Goal: Transaction & Acquisition: Purchase product/service

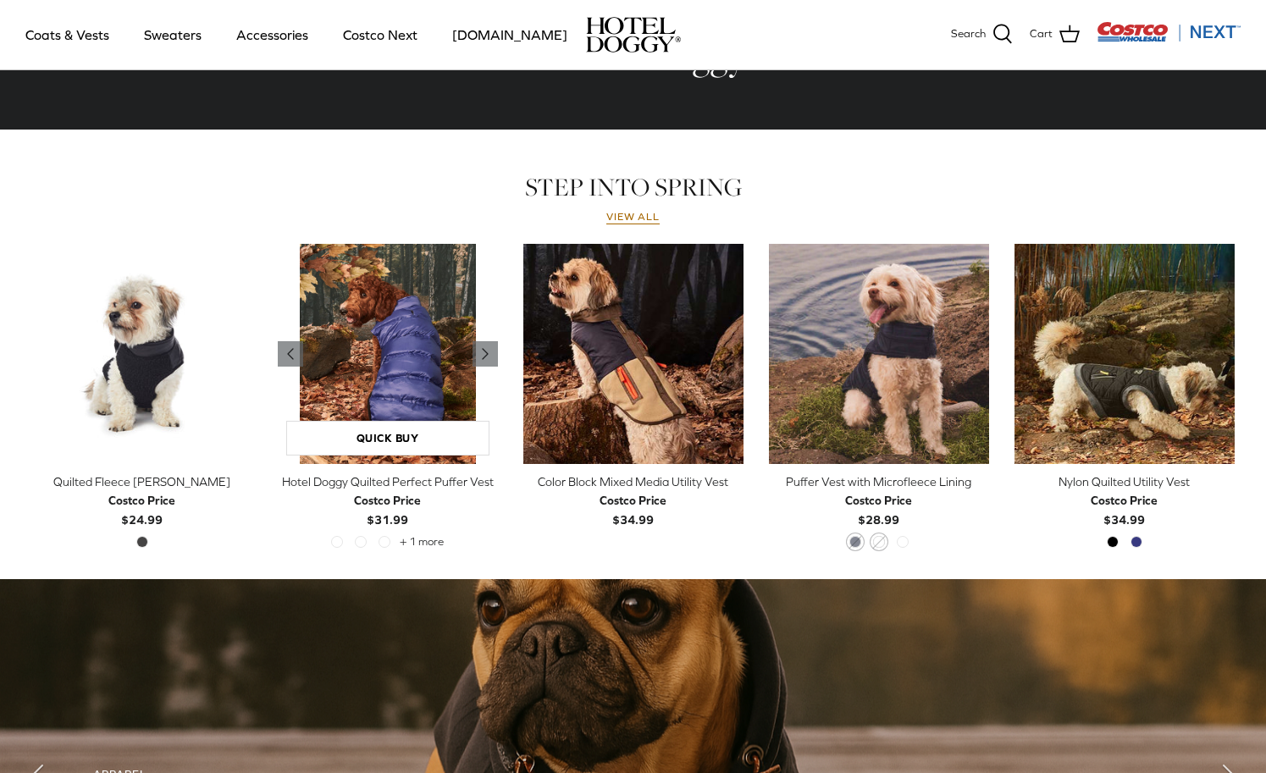
scroll to position [689, 0]
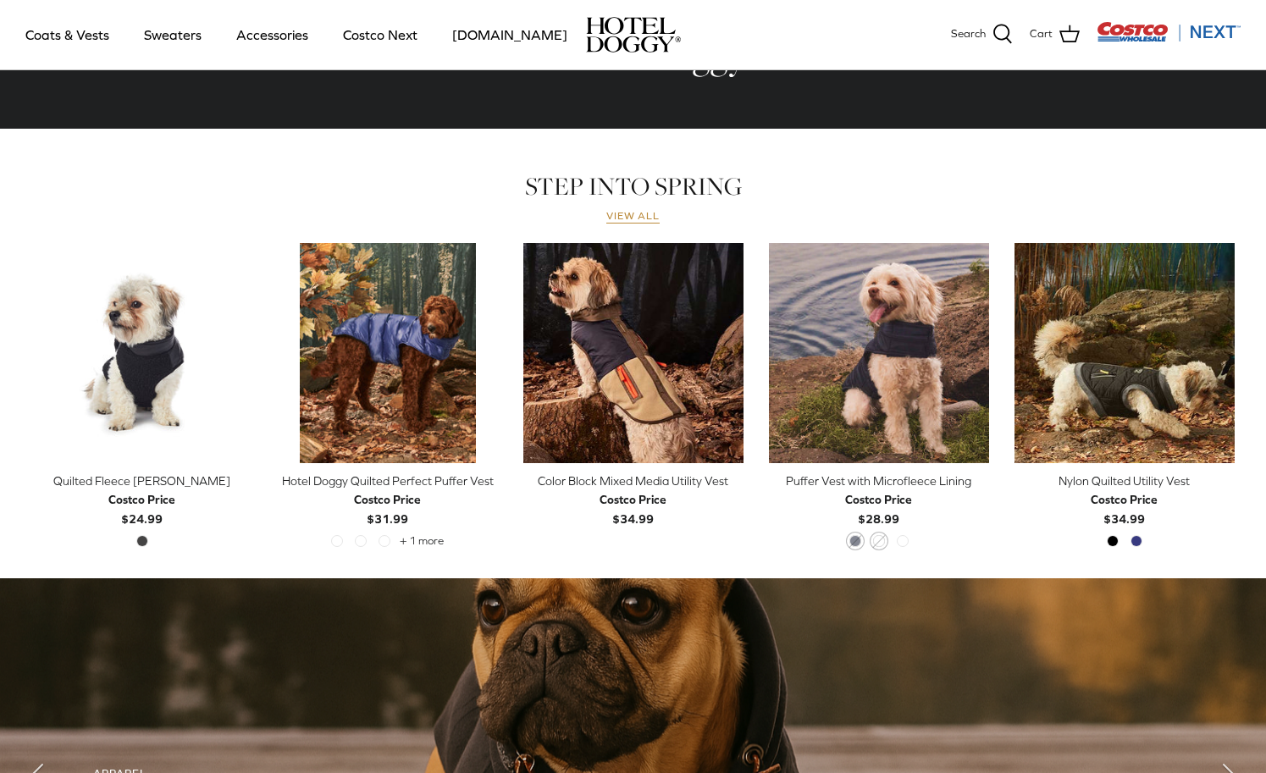
click at [634, 214] on link "View all" at bounding box center [634, 217] width 54 height 14
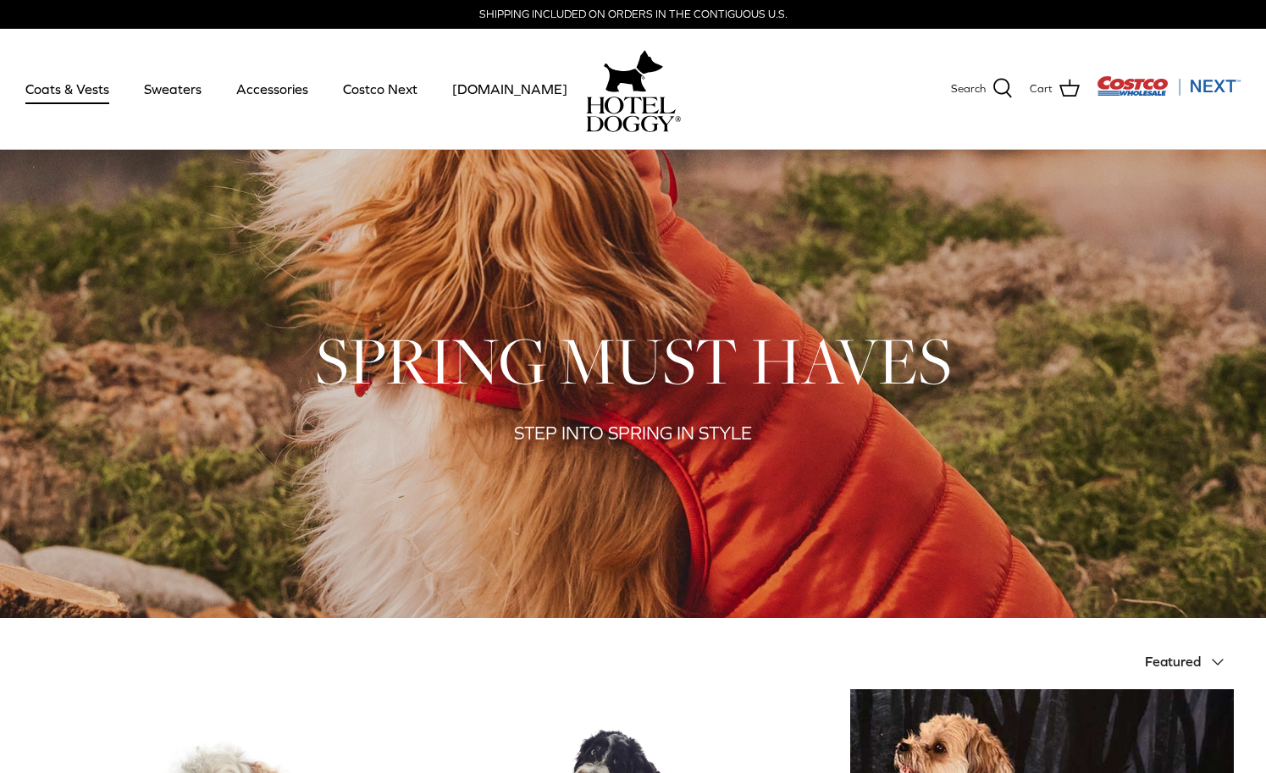
click at [72, 93] on link "Coats & Vests" at bounding box center [67, 89] width 114 height 58
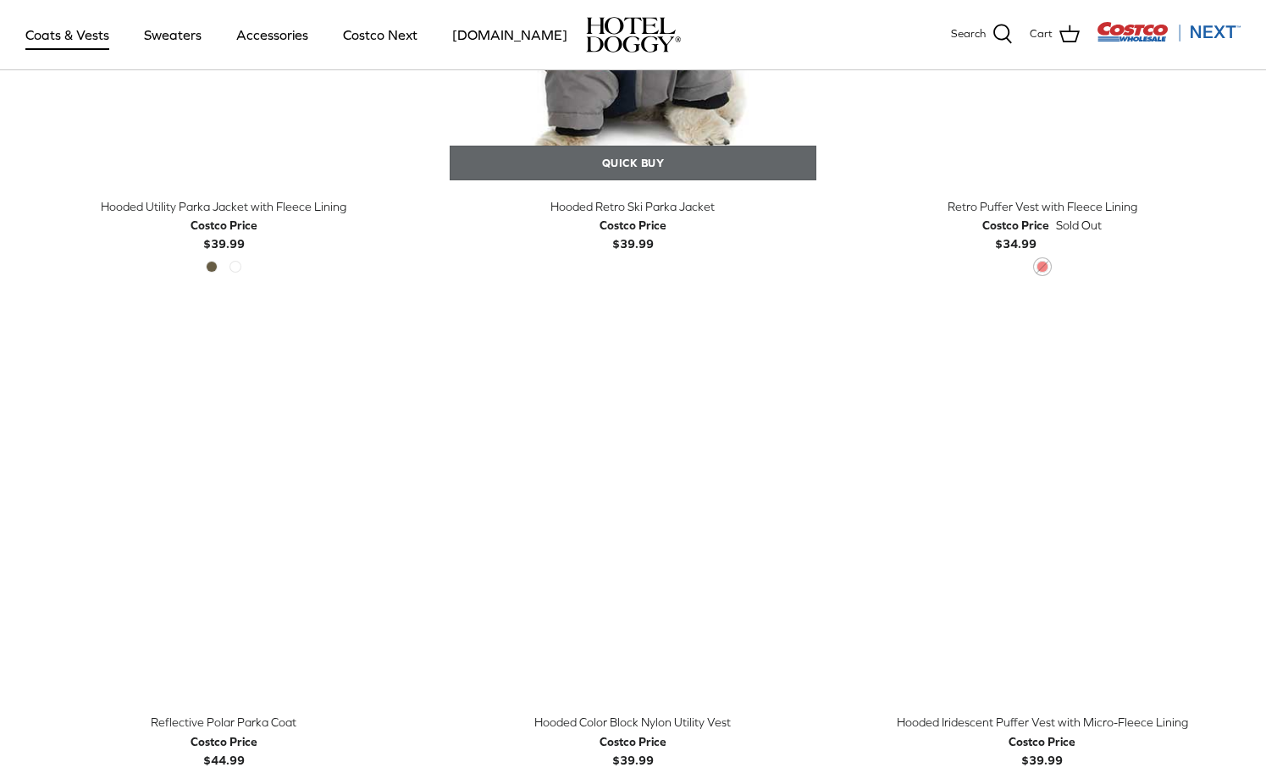
scroll to position [1301, 0]
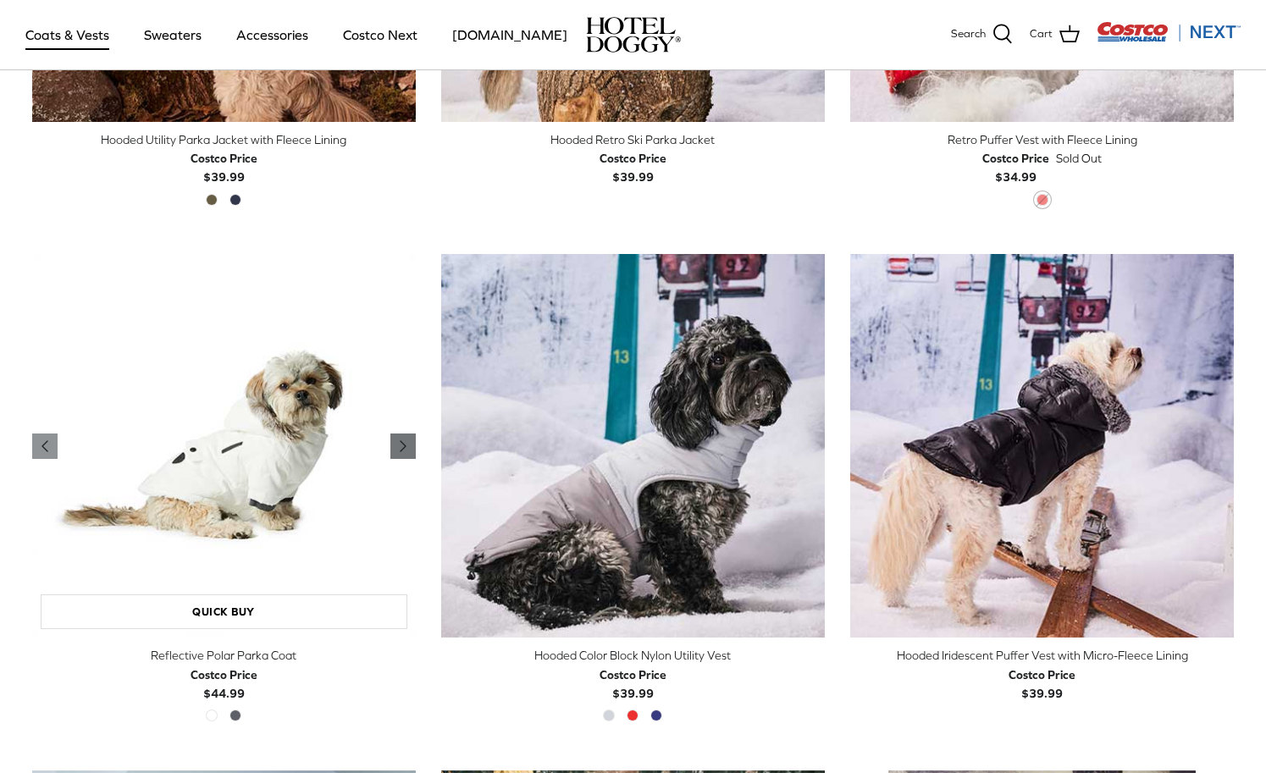
click at [405, 452] on icon "Right" at bounding box center [403, 446] width 20 height 20
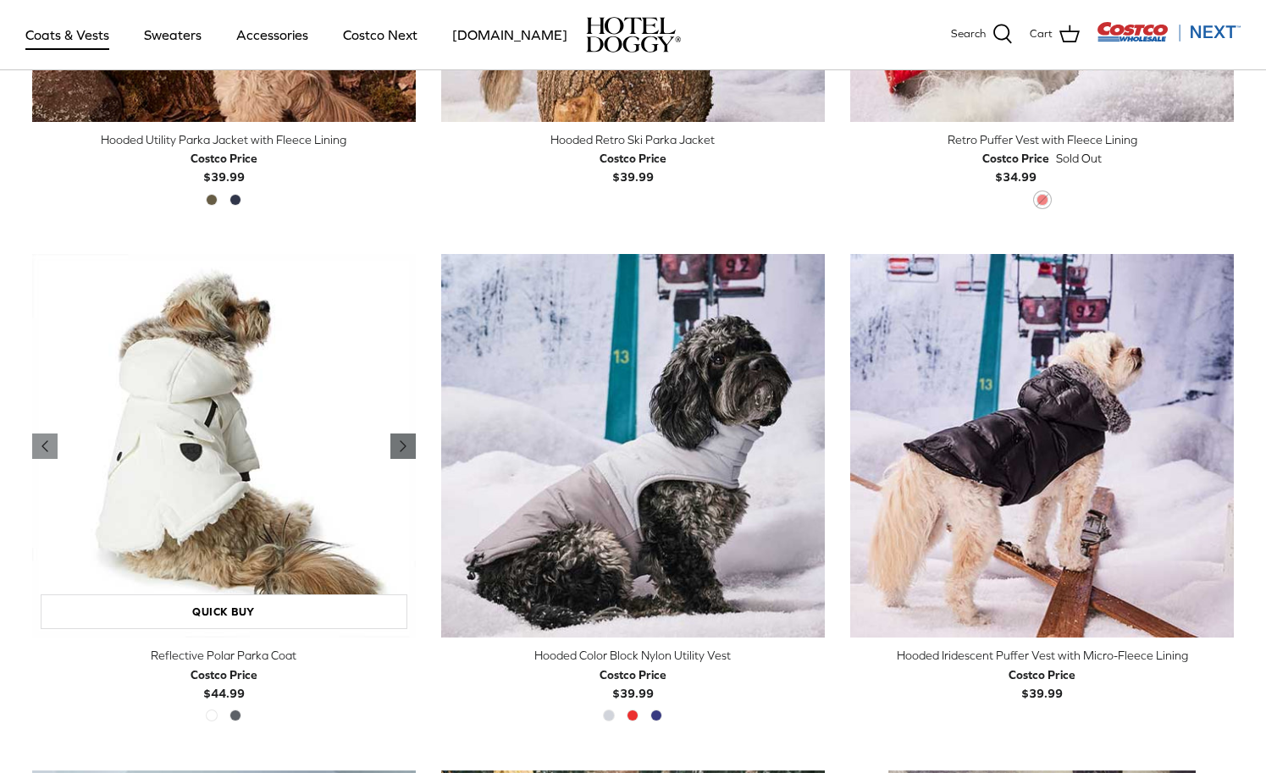
click at [405, 452] on icon "Right" at bounding box center [403, 446] width 20 height 20
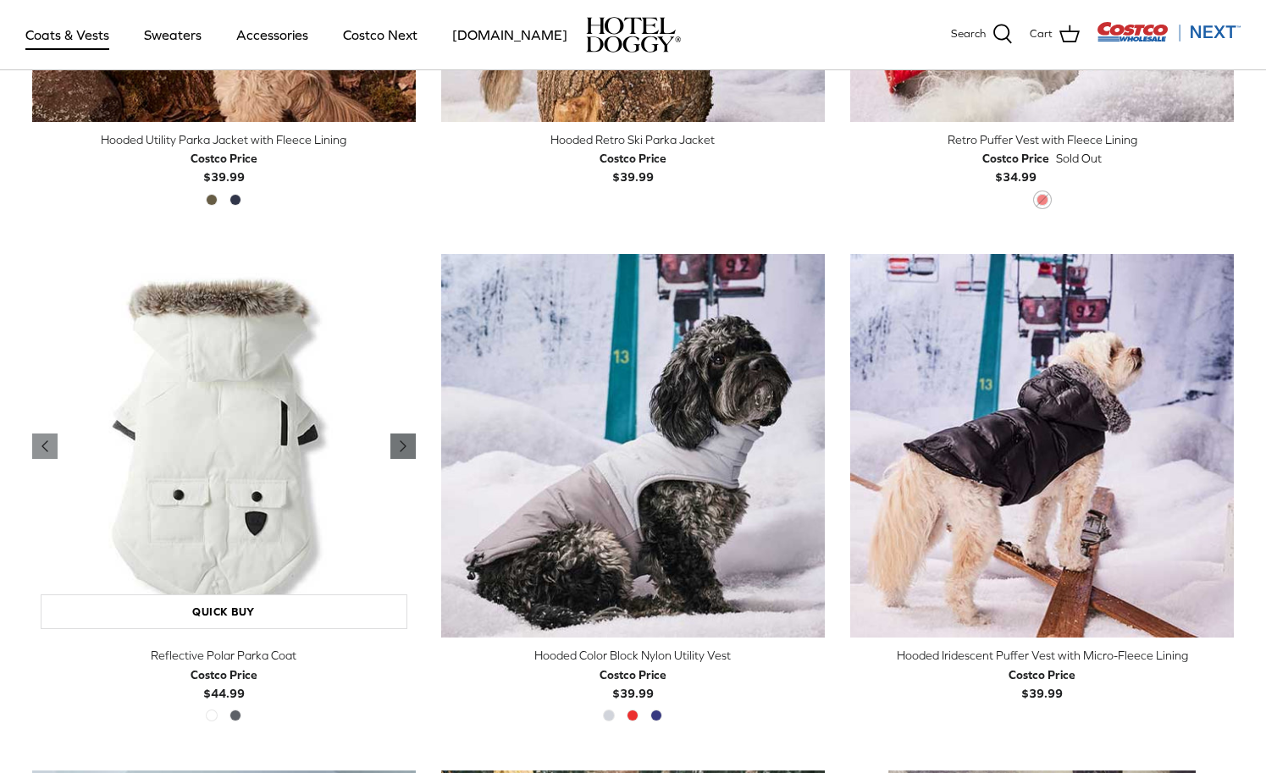
click at [405, 452] on icon "Right" at bounding box center [403, 446] width 20 height 20
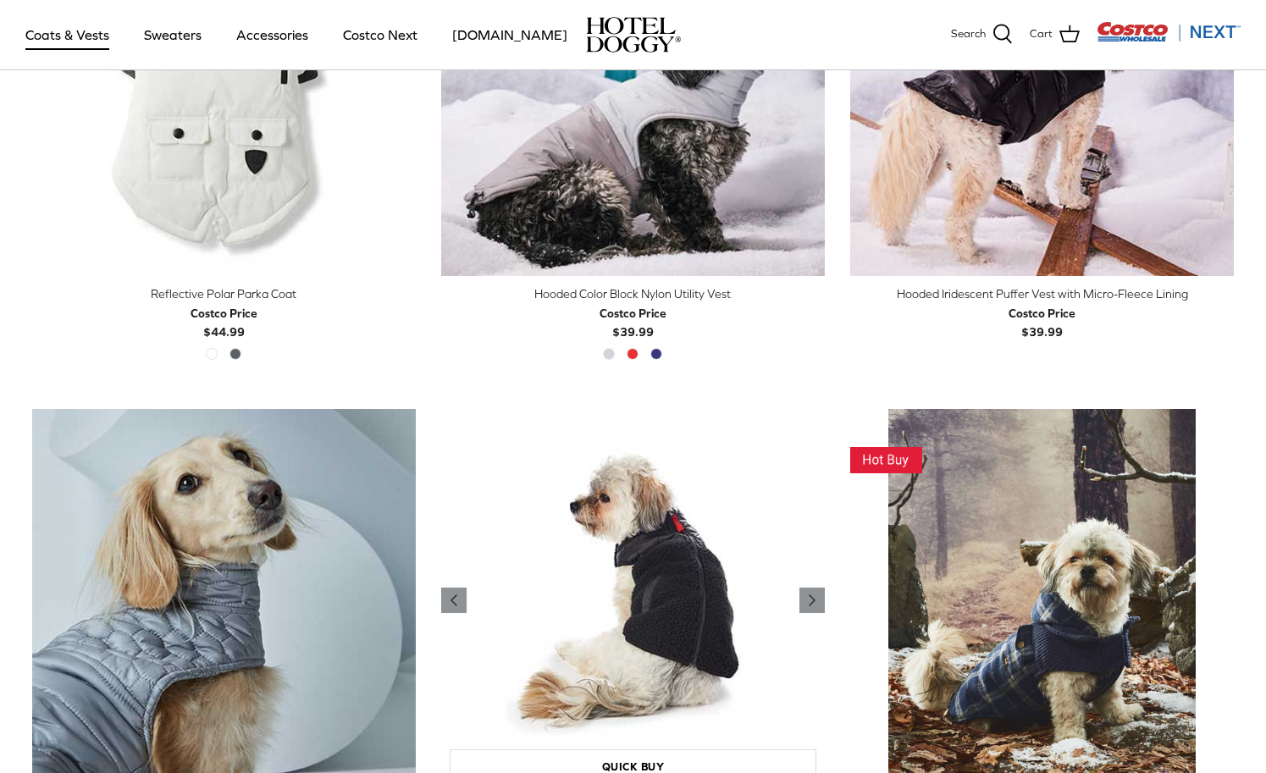
scroll to position [1977, 0]
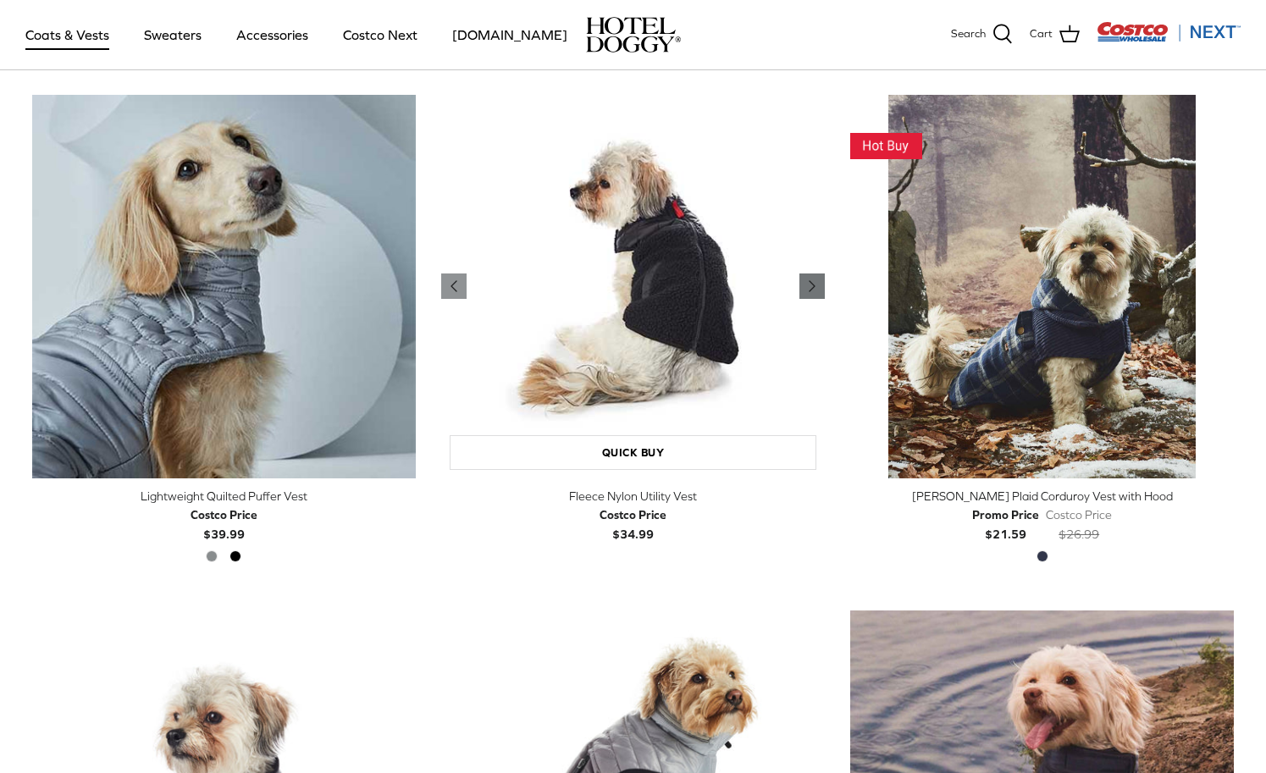
click at [817, 284] on icon "Right" at bounding box center [812, 286] width 20 height 20
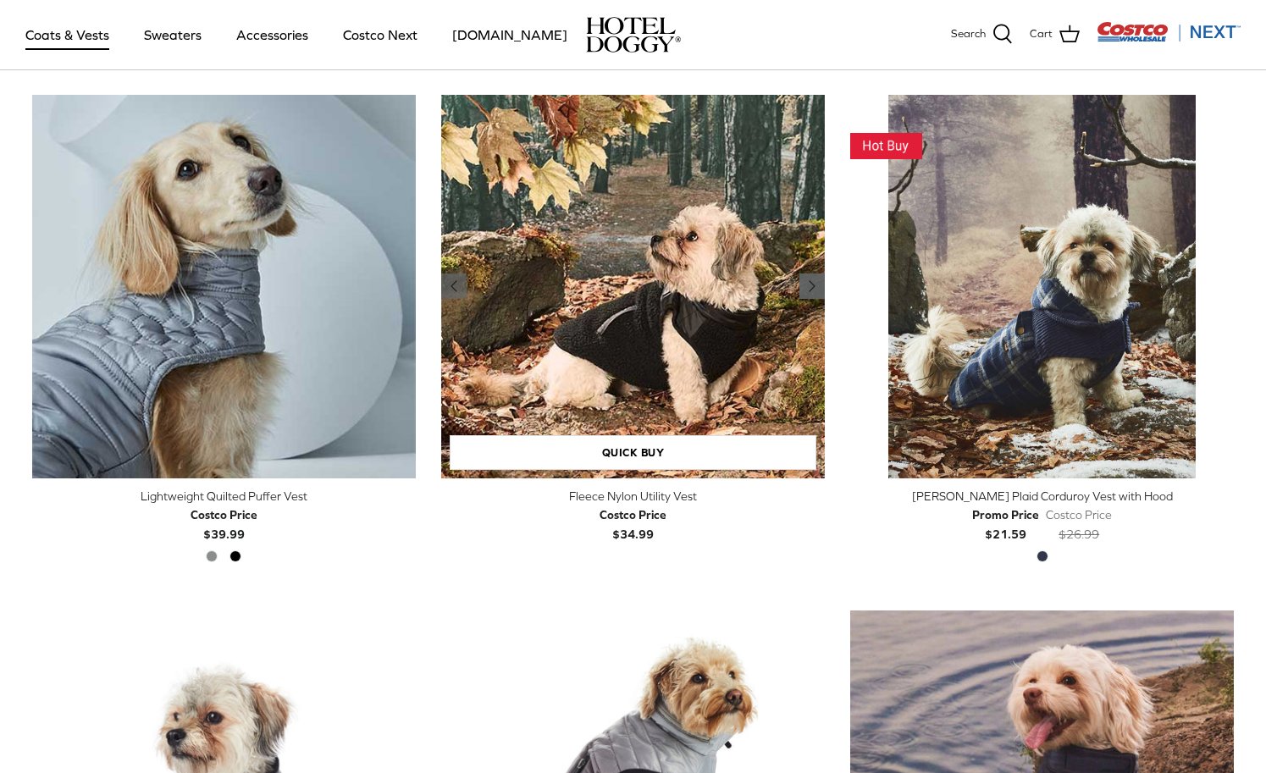
click at [819, 287] on icon "Right" at bounding box center [812, 286] width 20 height 20
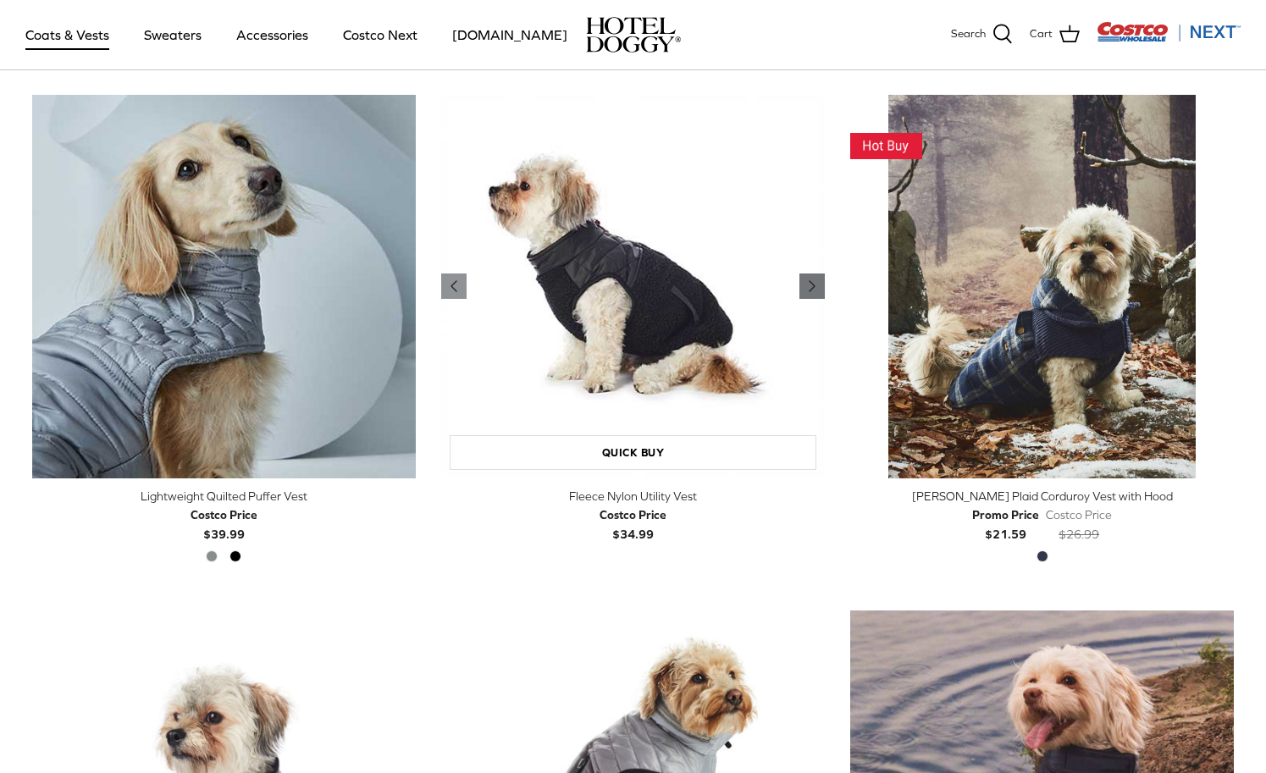
click at [816, 285] on icon "Right" at bounding box center [812, 286] width 20 height 20
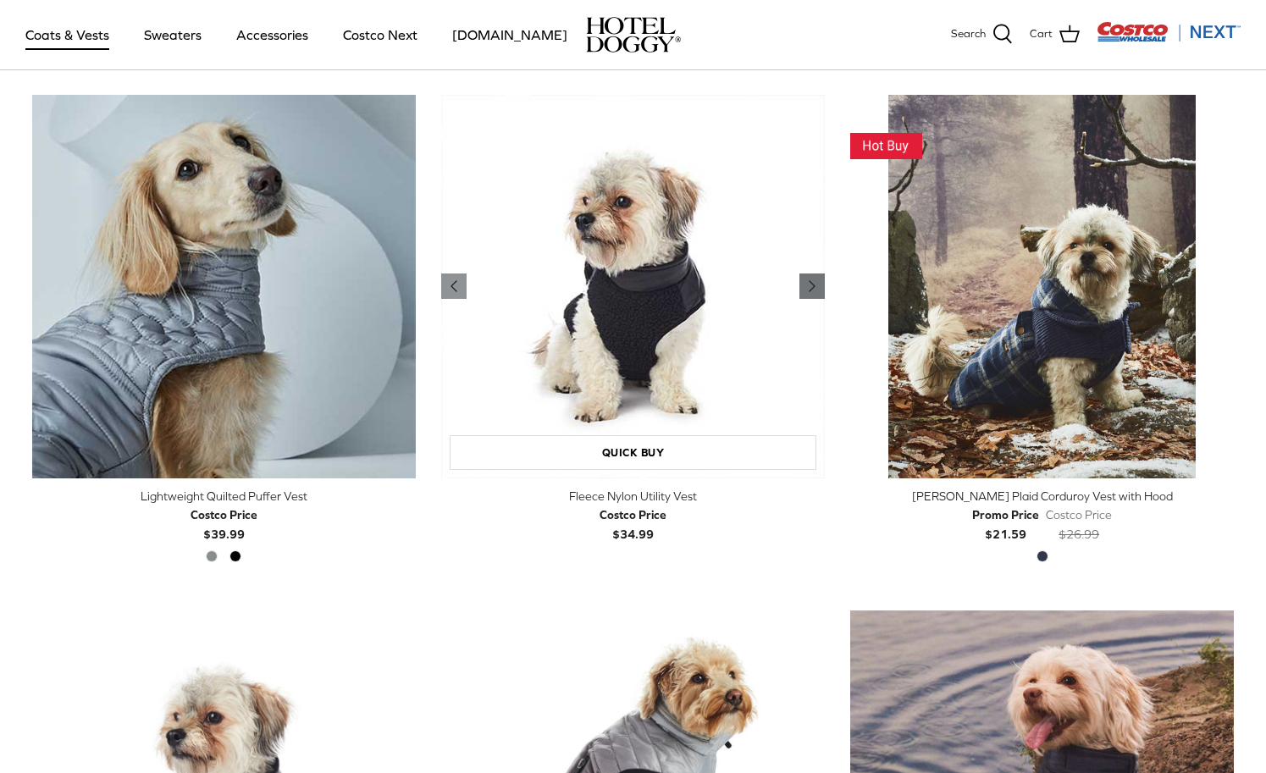
click at [816, 285] on icon "Right" at bounding box center [812, 286] width 20 height 20
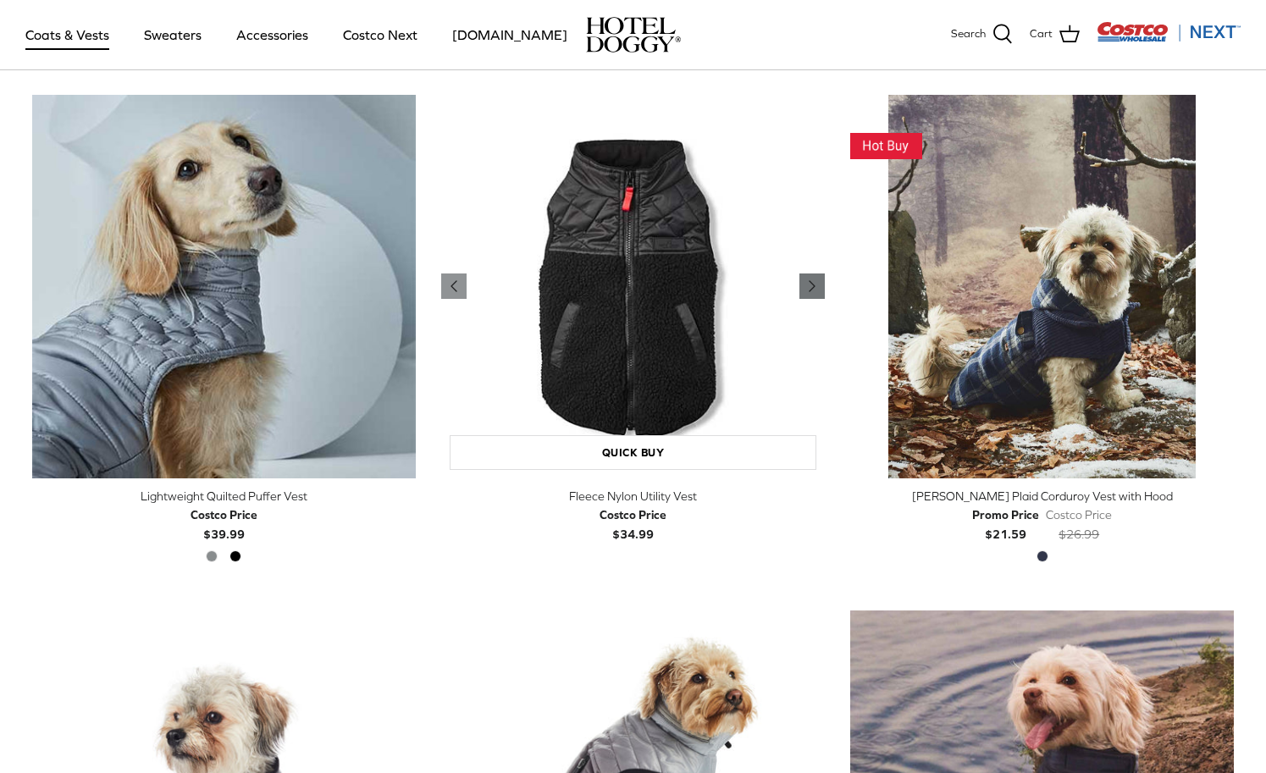
click at [816, 285] on icon "Right" at bounding box center [812, 286] width 20 height 20
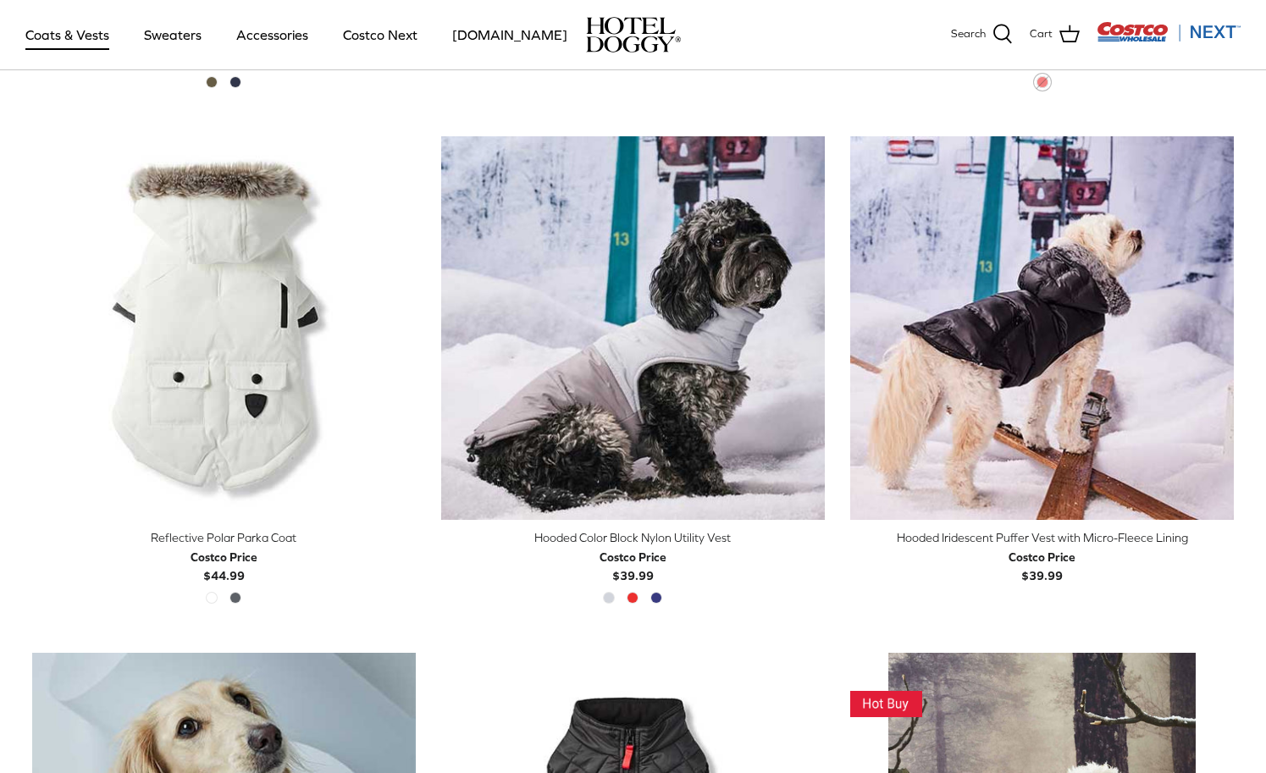
scroll to position [1327, 0]
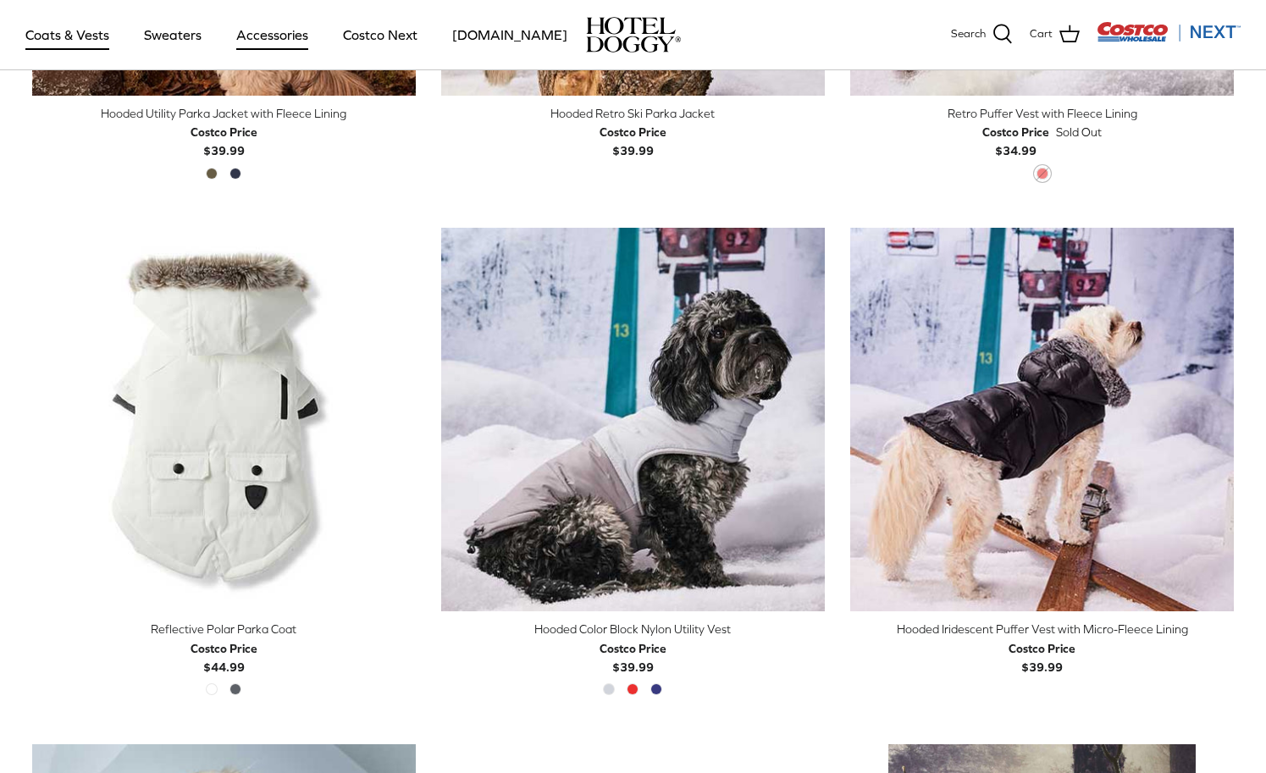
click at [289, 37] on link "Accessories" at bounding box center [272, 35] width 103 height 58
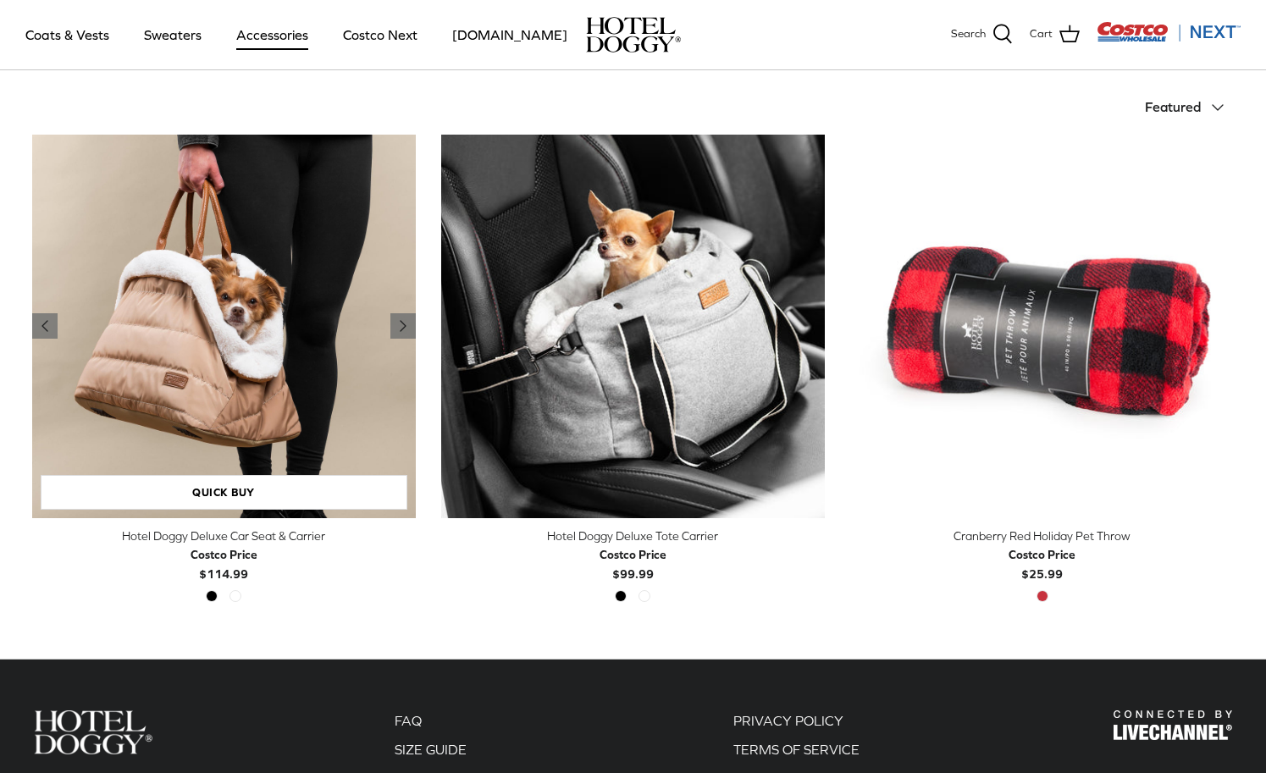
scroll to position [382, 0]
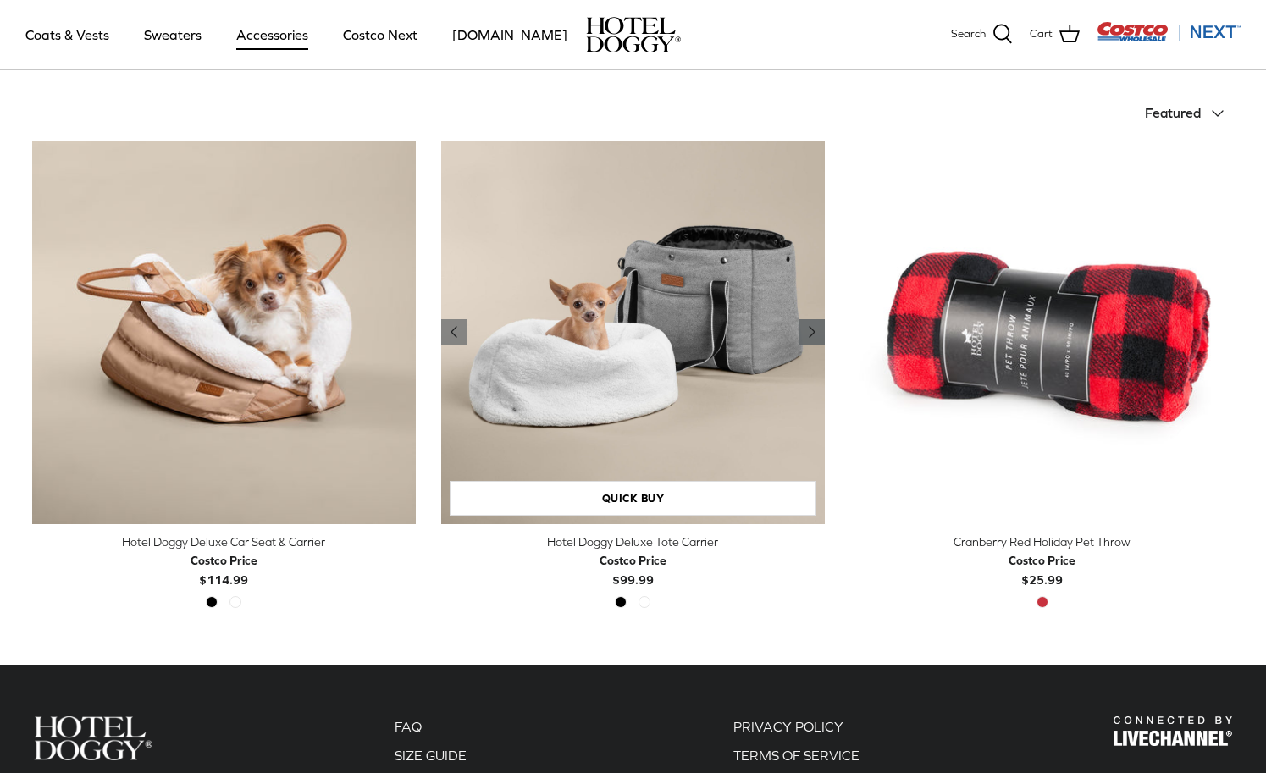
click at [804, 333] on icon "Right" at bounding box center [812, 332] width 20 height 20
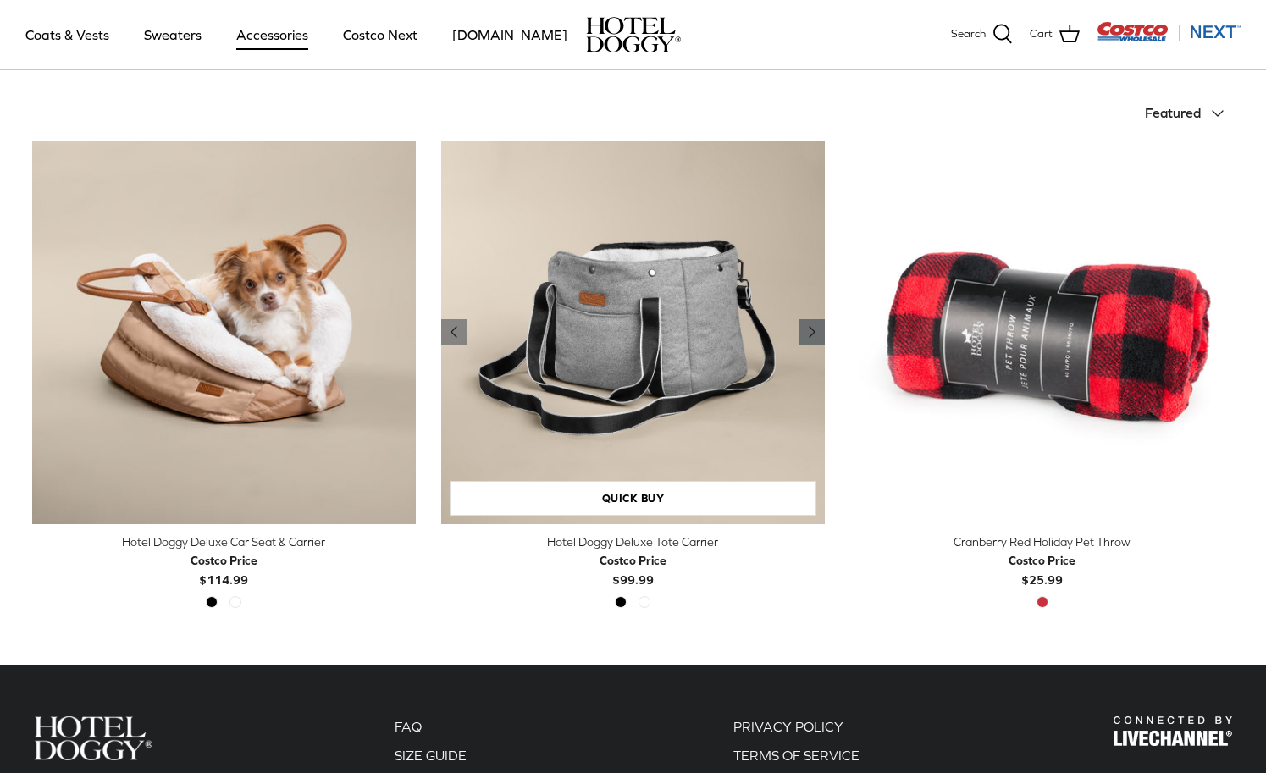
click at [804, 333] on icon "Right" at bounding box center [812, 332] width 20 height 20
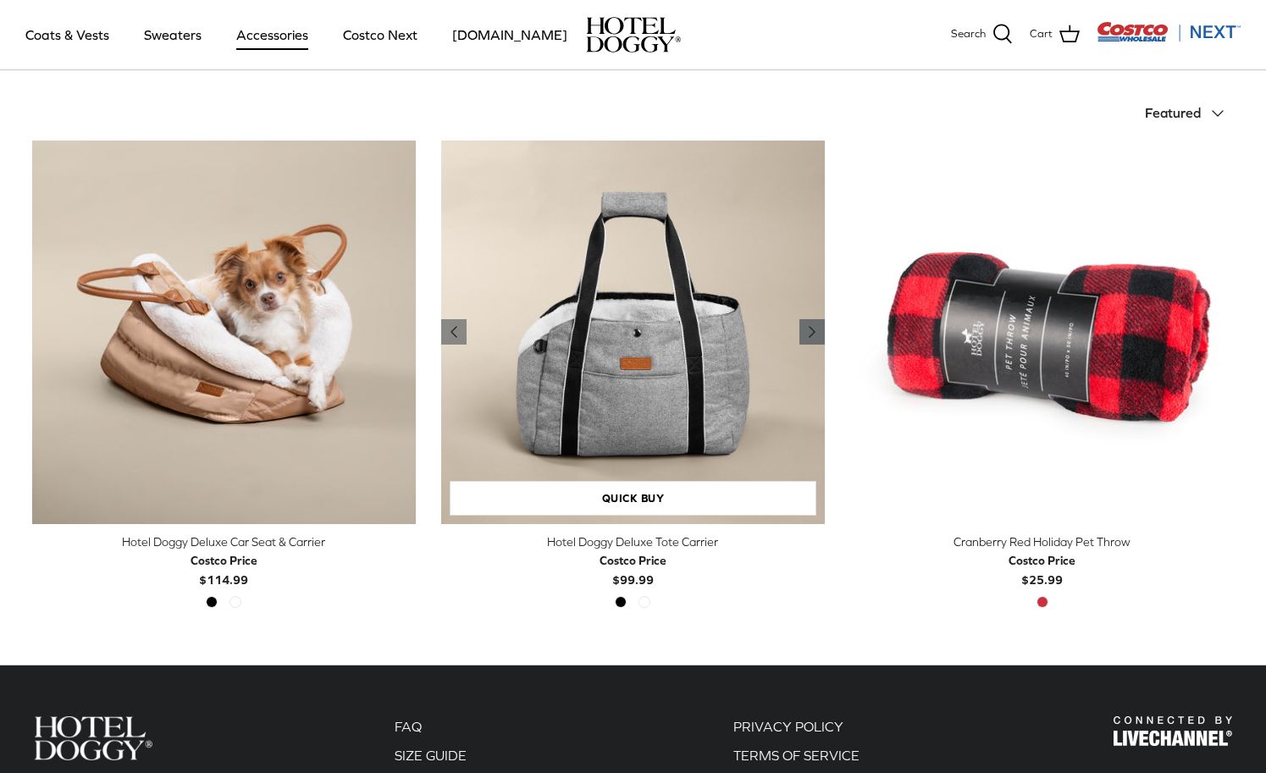
click at [804, 333] on icon "Right" at bounding box center [812, 332] width 20 height 20
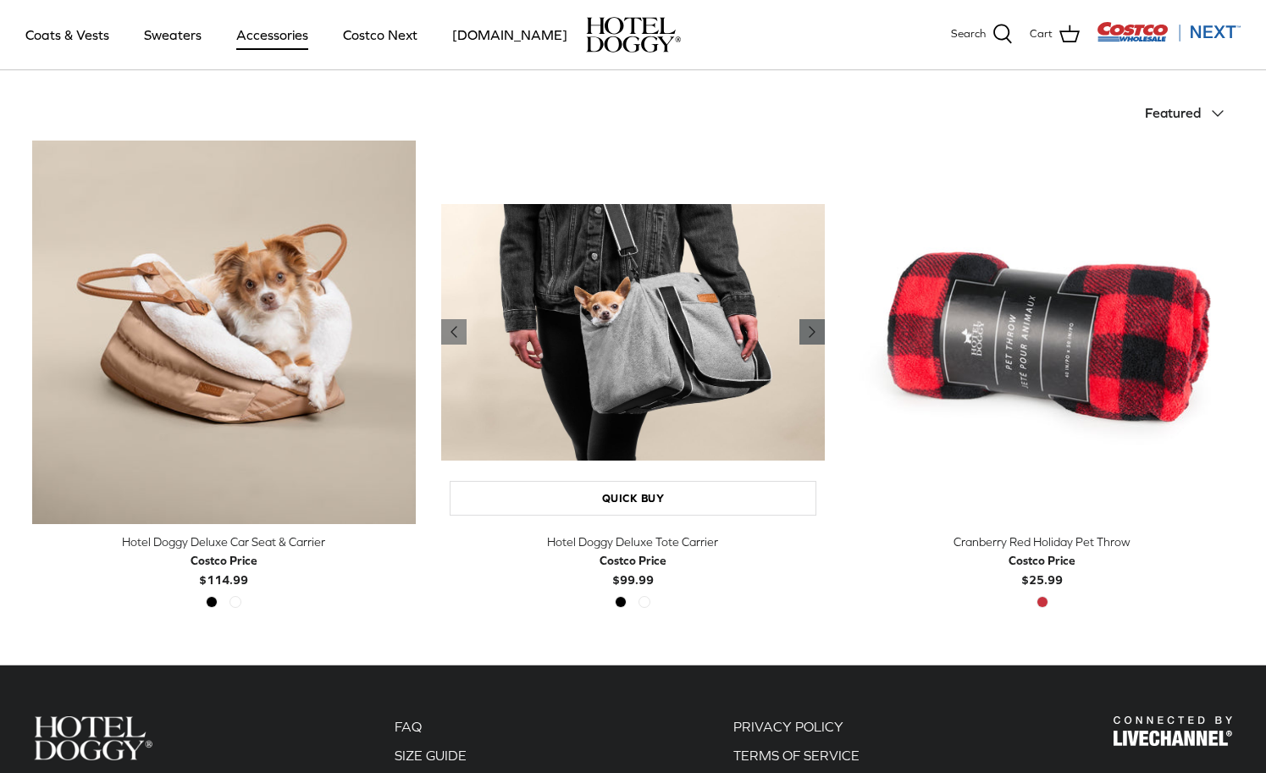
click at [804, 333] on icon "Right" at bounding box center [812, 332] width 20 height 20
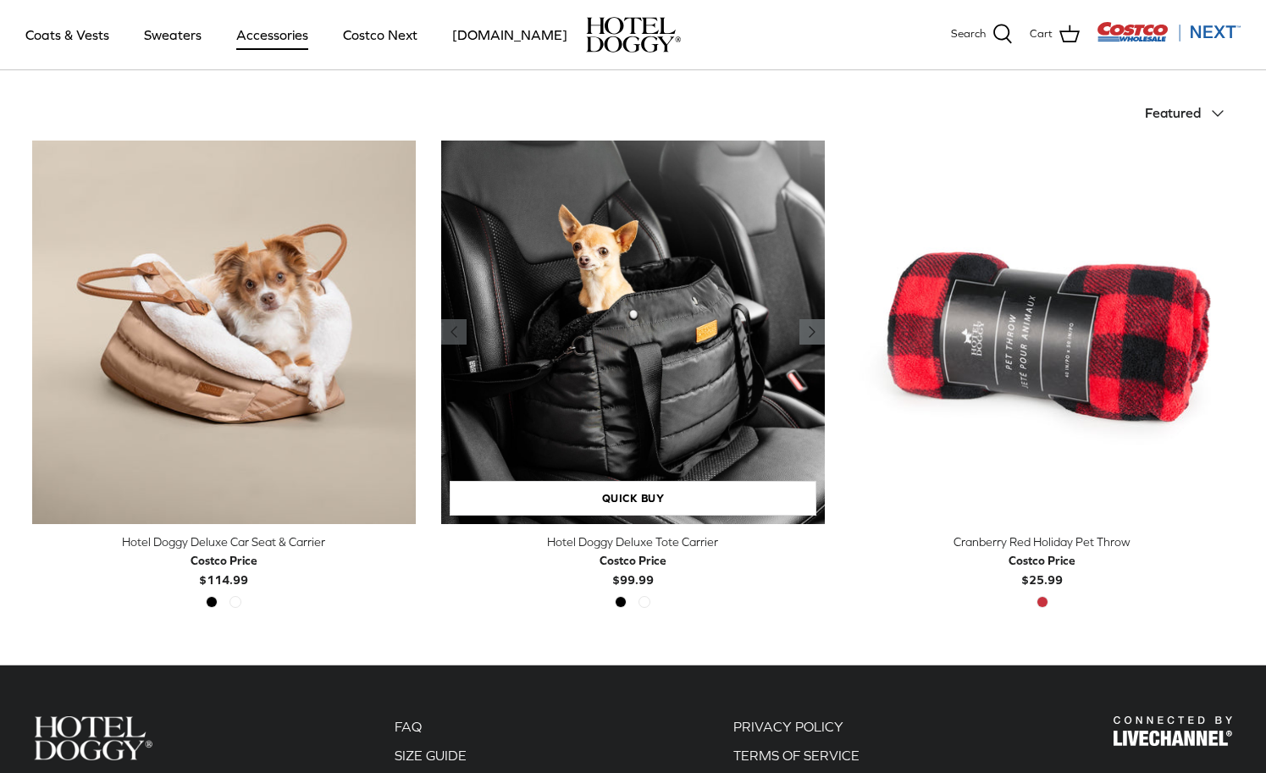
click at [804, 334] on icon "Right" at bounding box center [812, 332] width 20 height 20
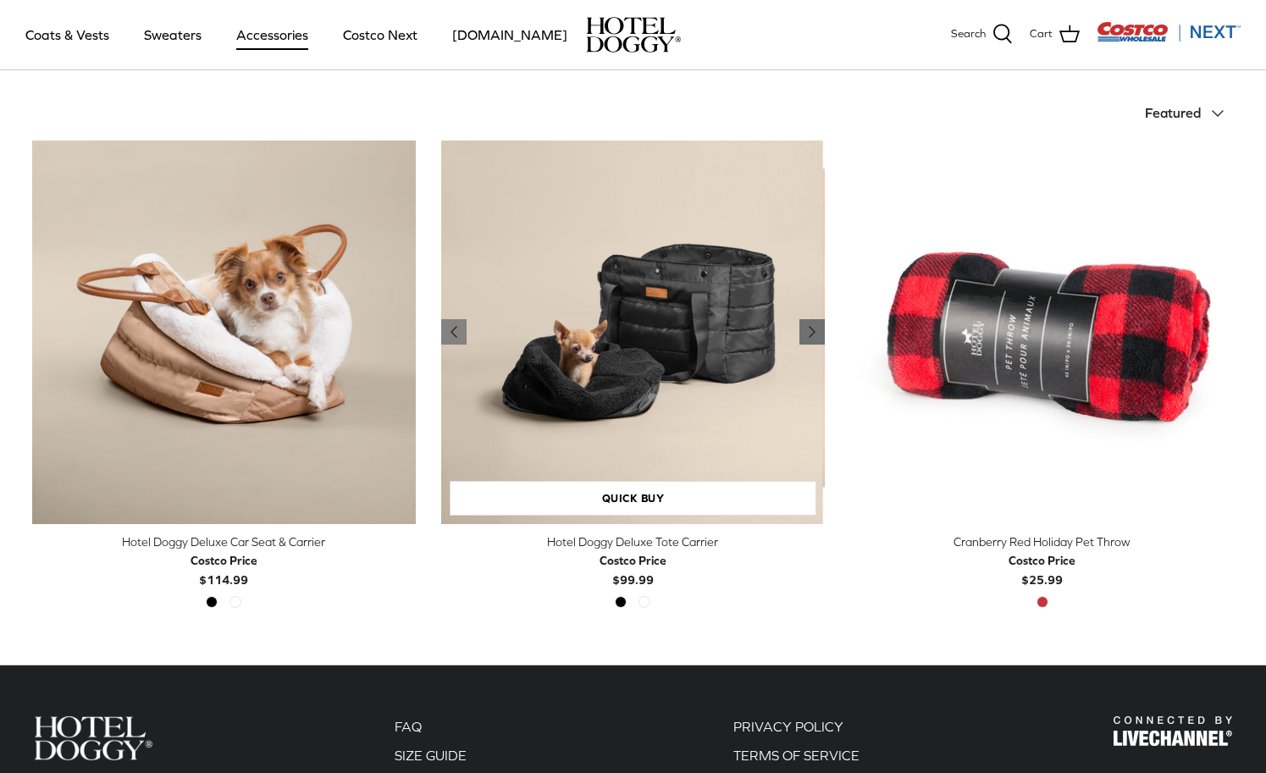
click at [804, 334] on icon "Right" at bounding box center [812, 332] width 20 height 20
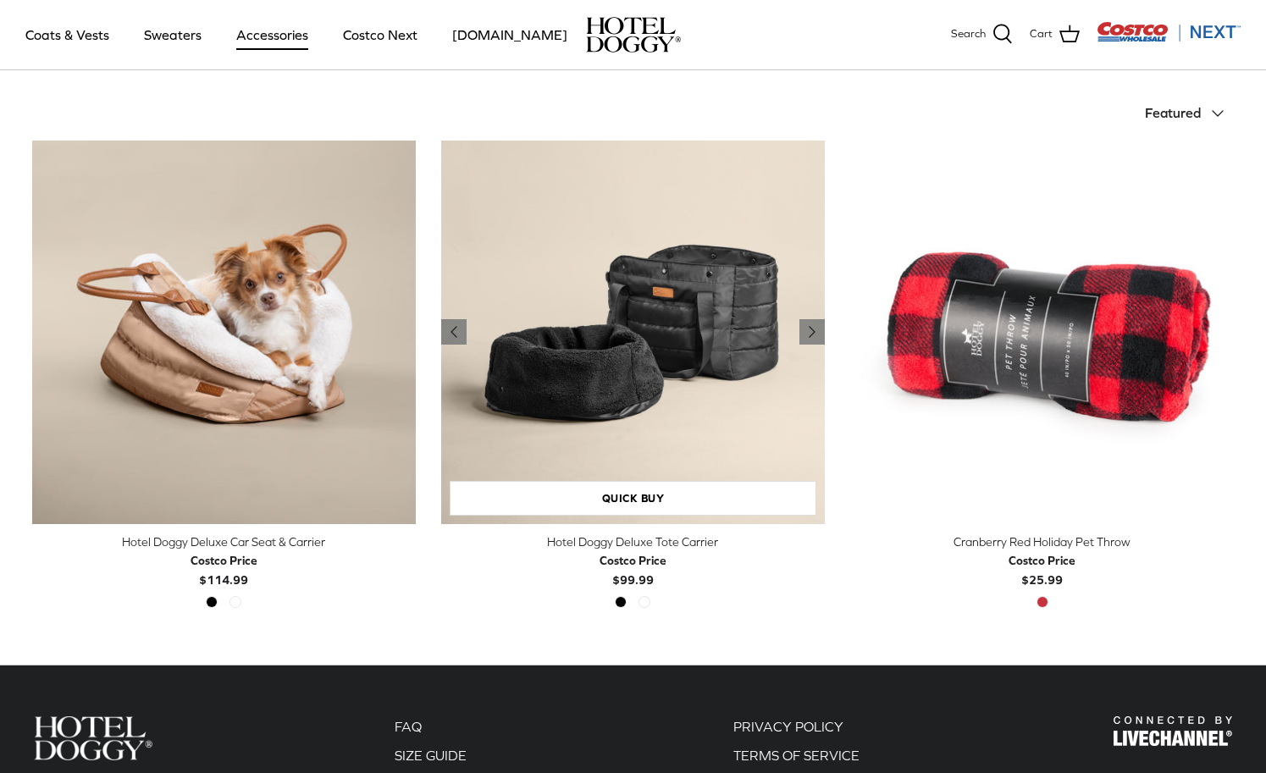
click at [681, 368] on img "Hotel Doggy Deluxe Tote Carrier" at bounding box center [633, 333] width 384 height 384
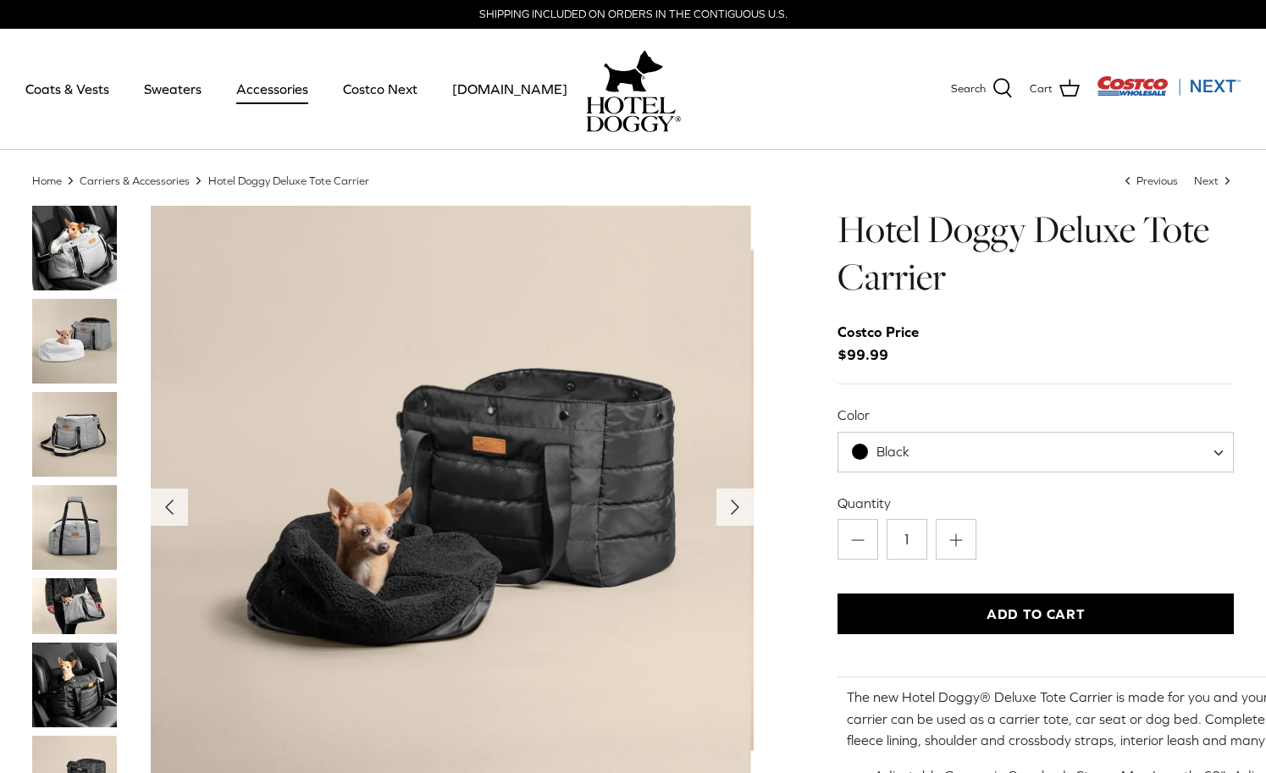
click at [1033, 466] on span "Black" at bounding box center [1036, 452] width 397 height 41
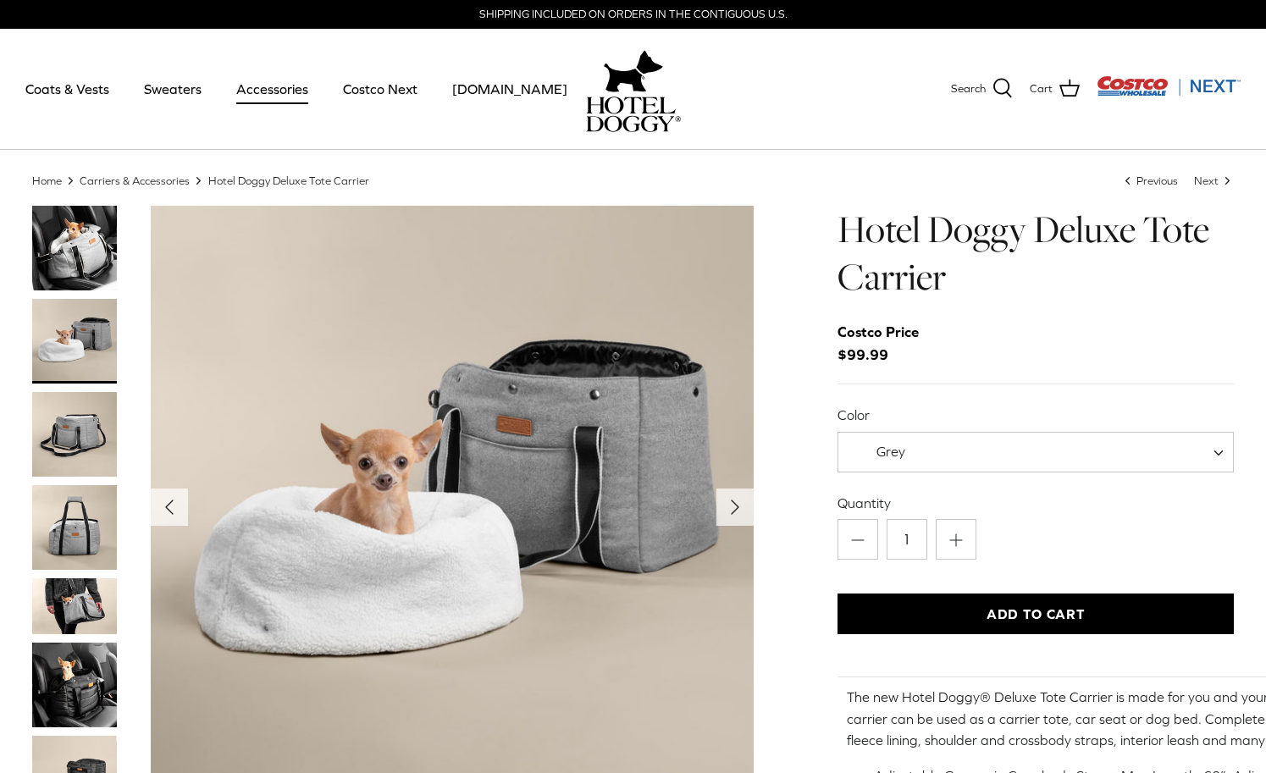
click at [985, 448] on span "Grey" at bounding box center [1036, 452] width 397 height 41
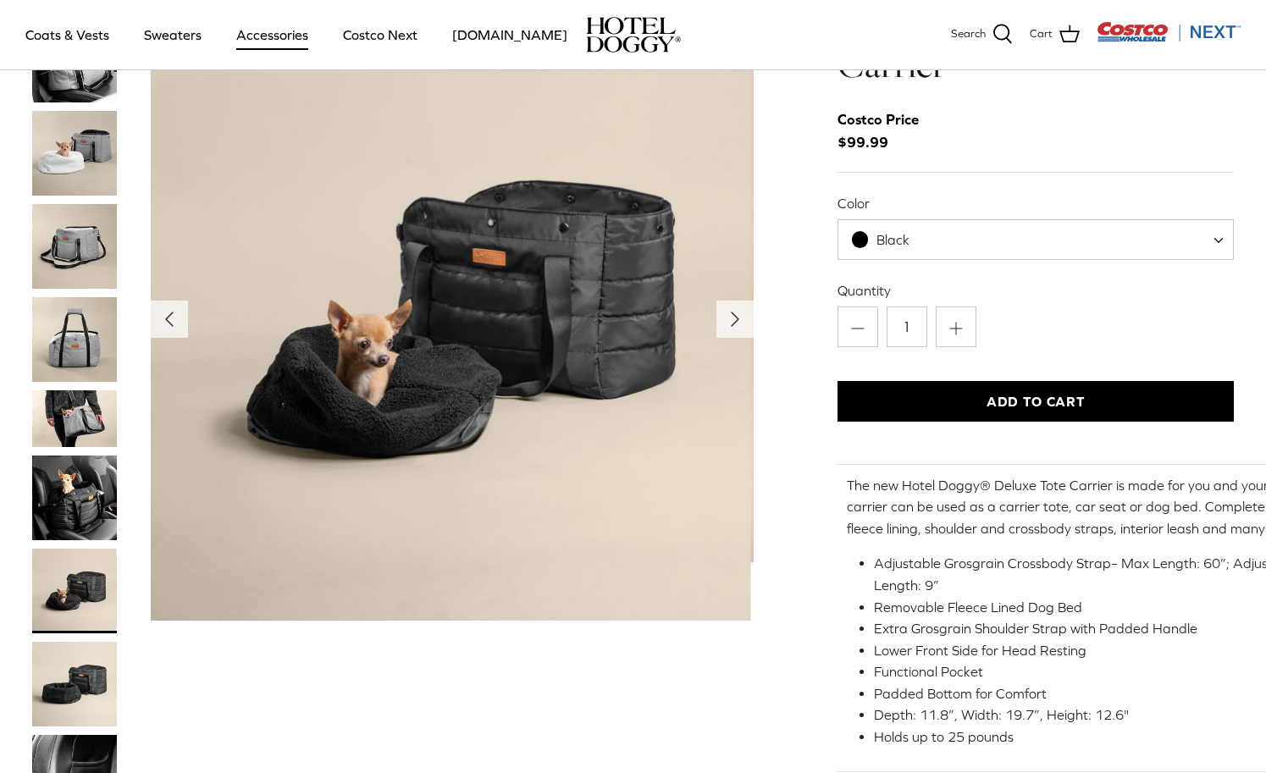
scroll to position [93, 0]
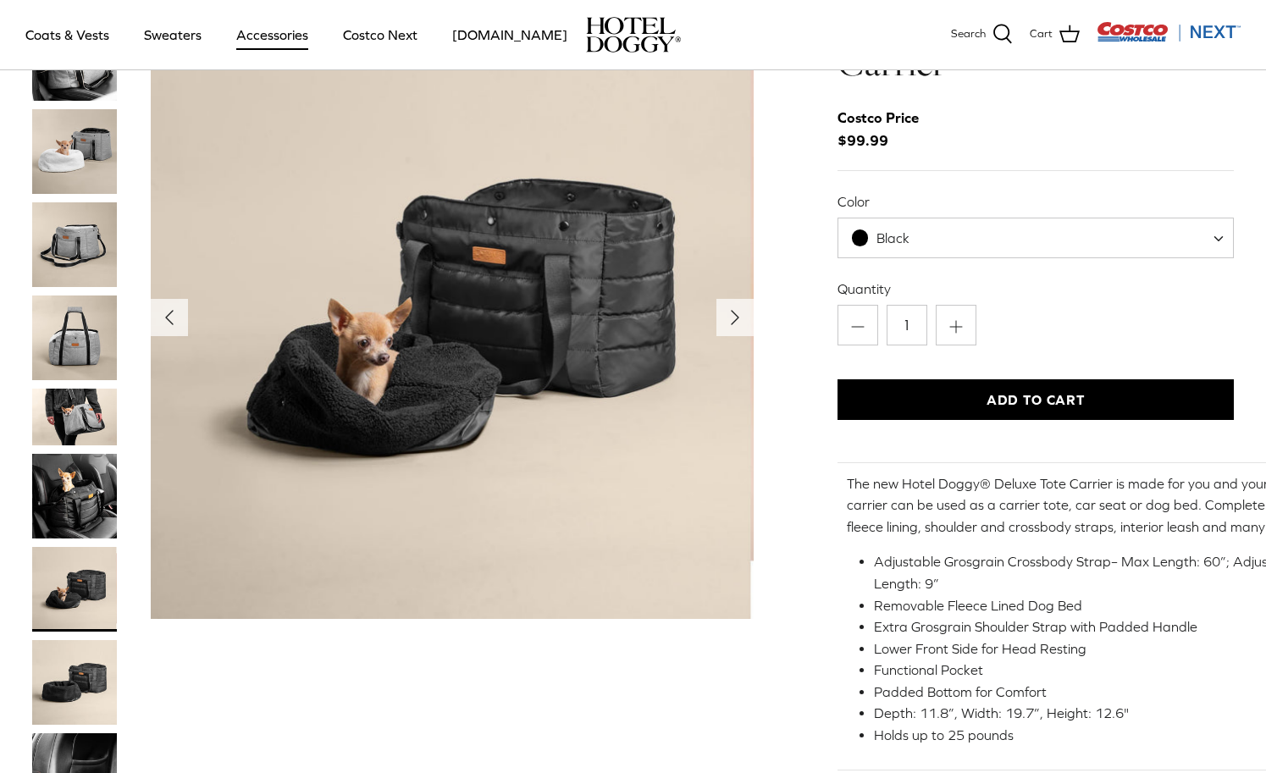
click at [961, 252] on span "Black" at bounding box center [1036, 238] width 397 height 41
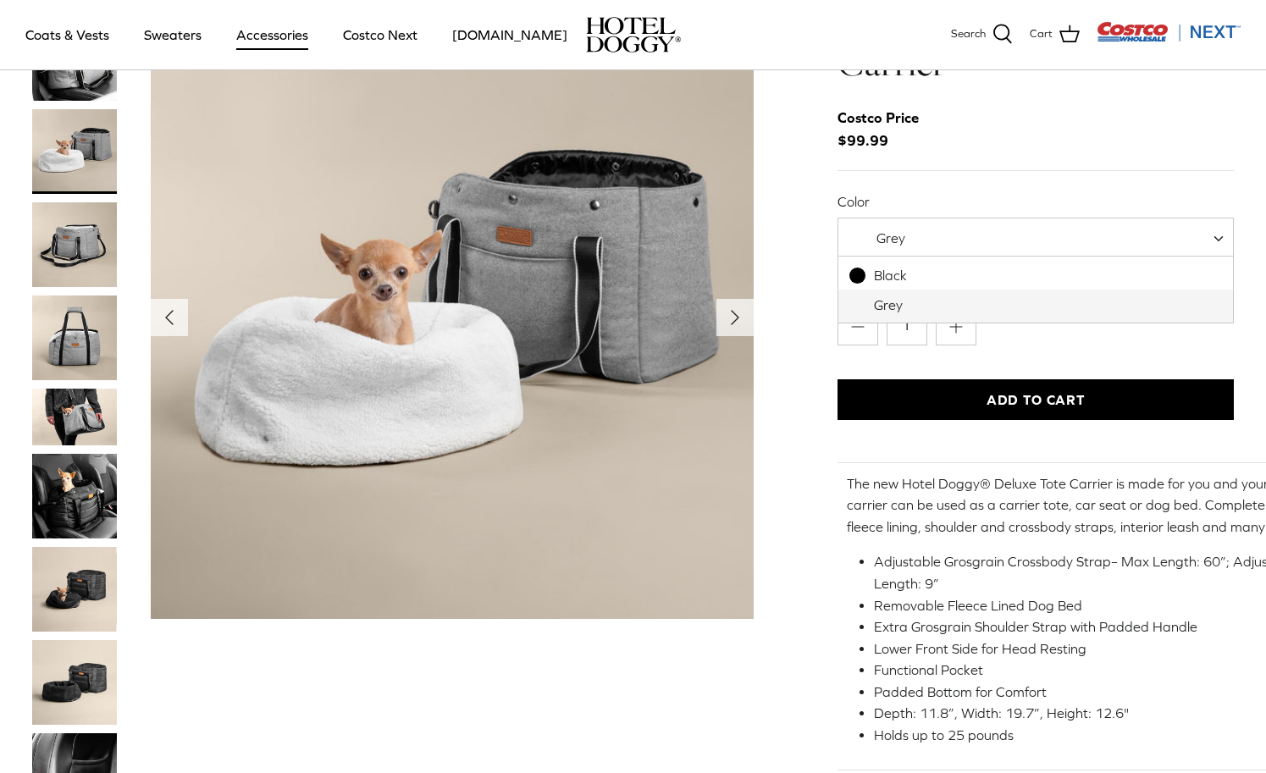
click at [934, 227] on span "Grey" at bounding box center [1036, 238] width 397 height 41
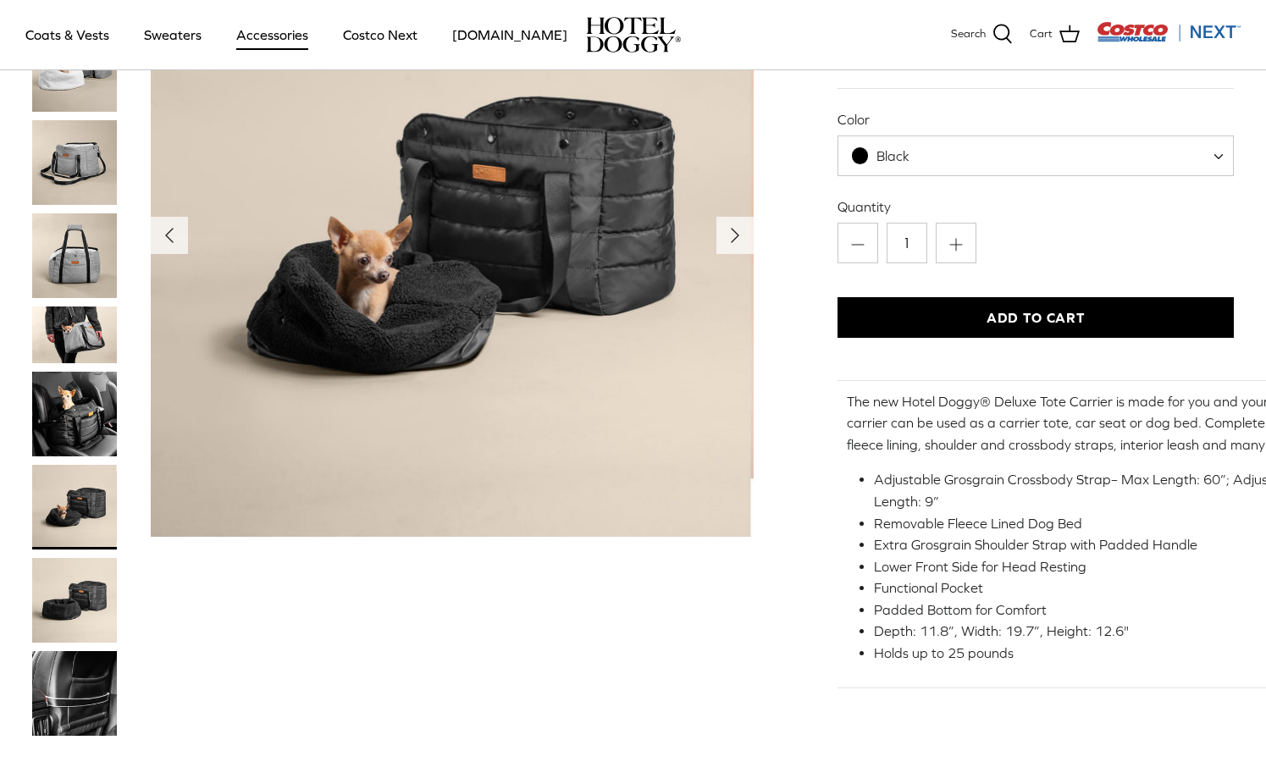
scroll to position [182, 0]
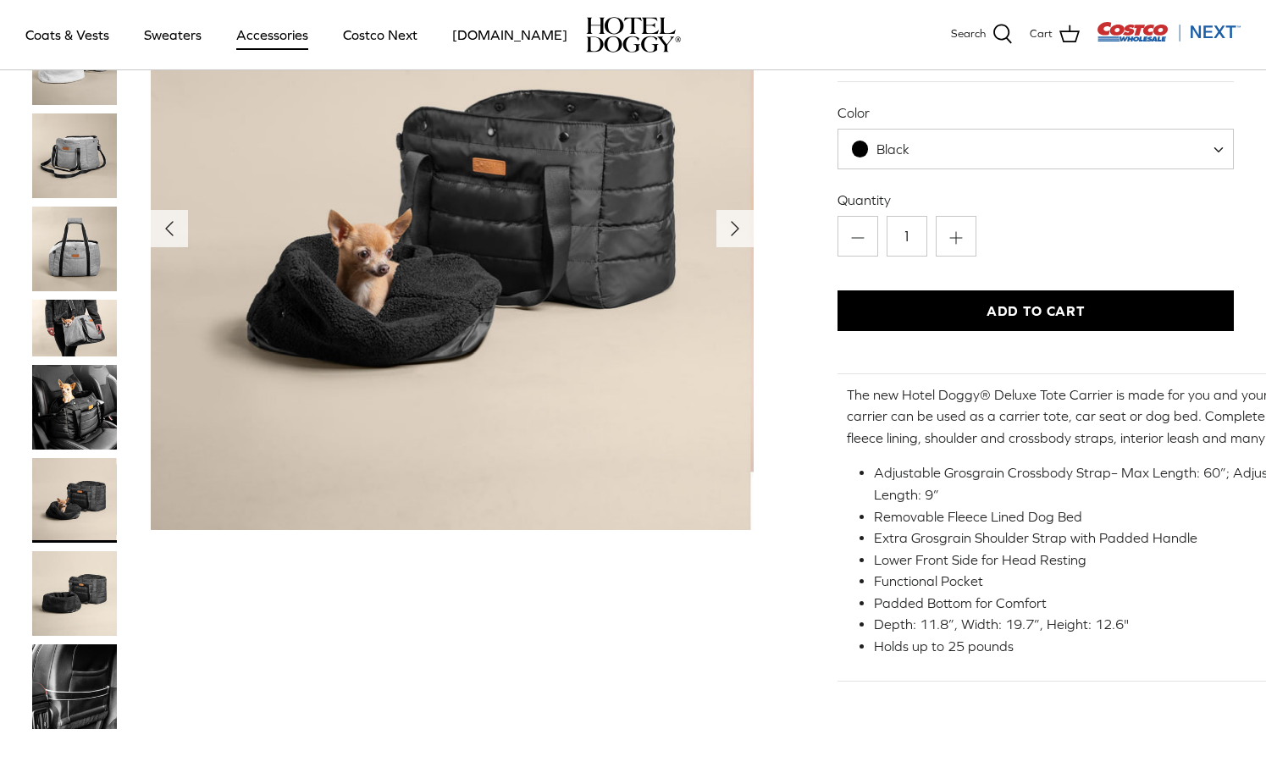
click at [955, 153] on span "Black" at bounding box center [1036, 149] width 397 height 41
select select "Grey"
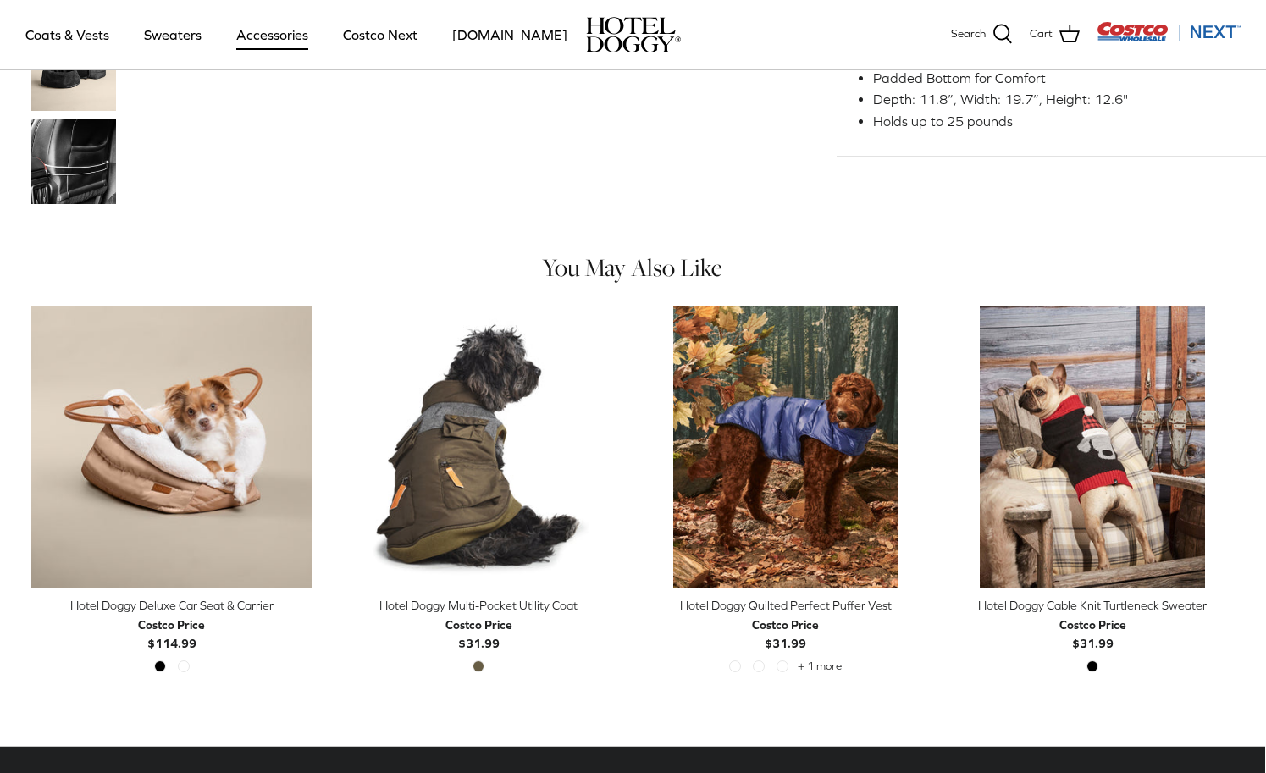
scroll to position [705, 1]
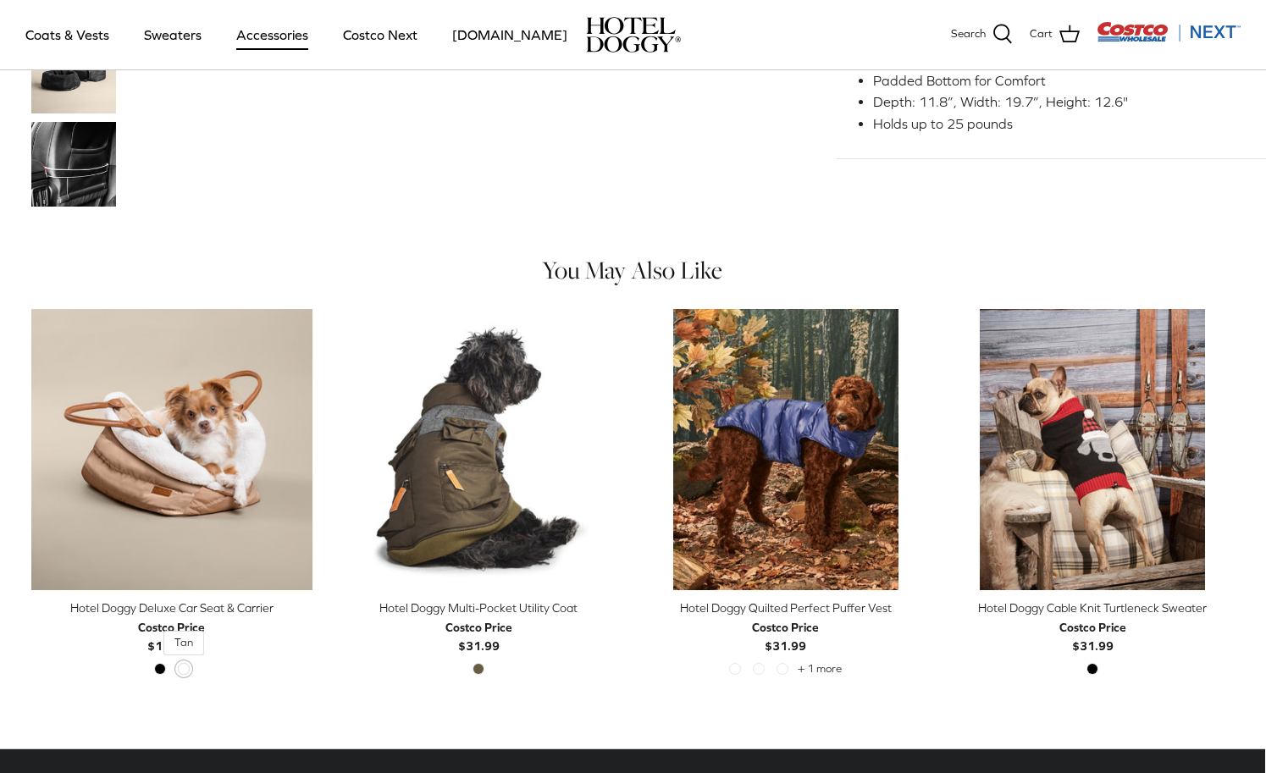
click at [185, 663] on span "Tan" at bounding box center [184, 669] width 12 height 12
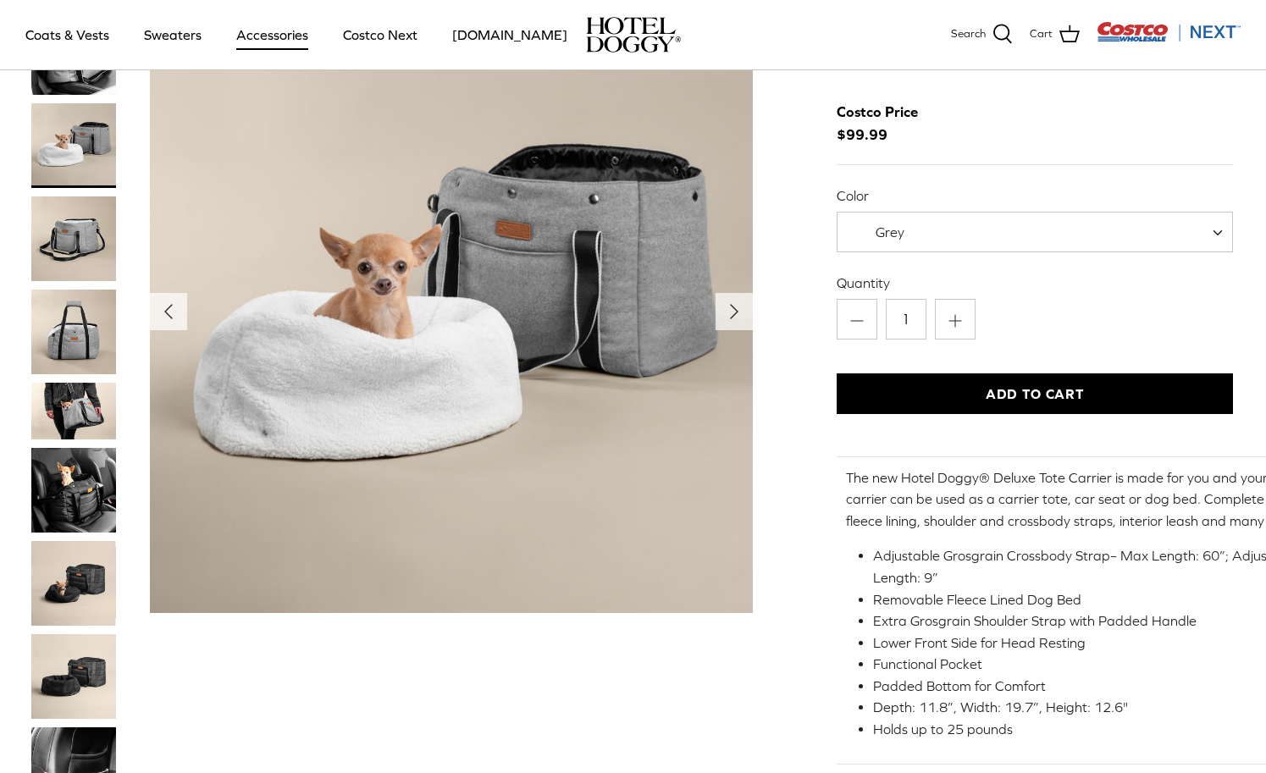
scroll to position [104, 1]
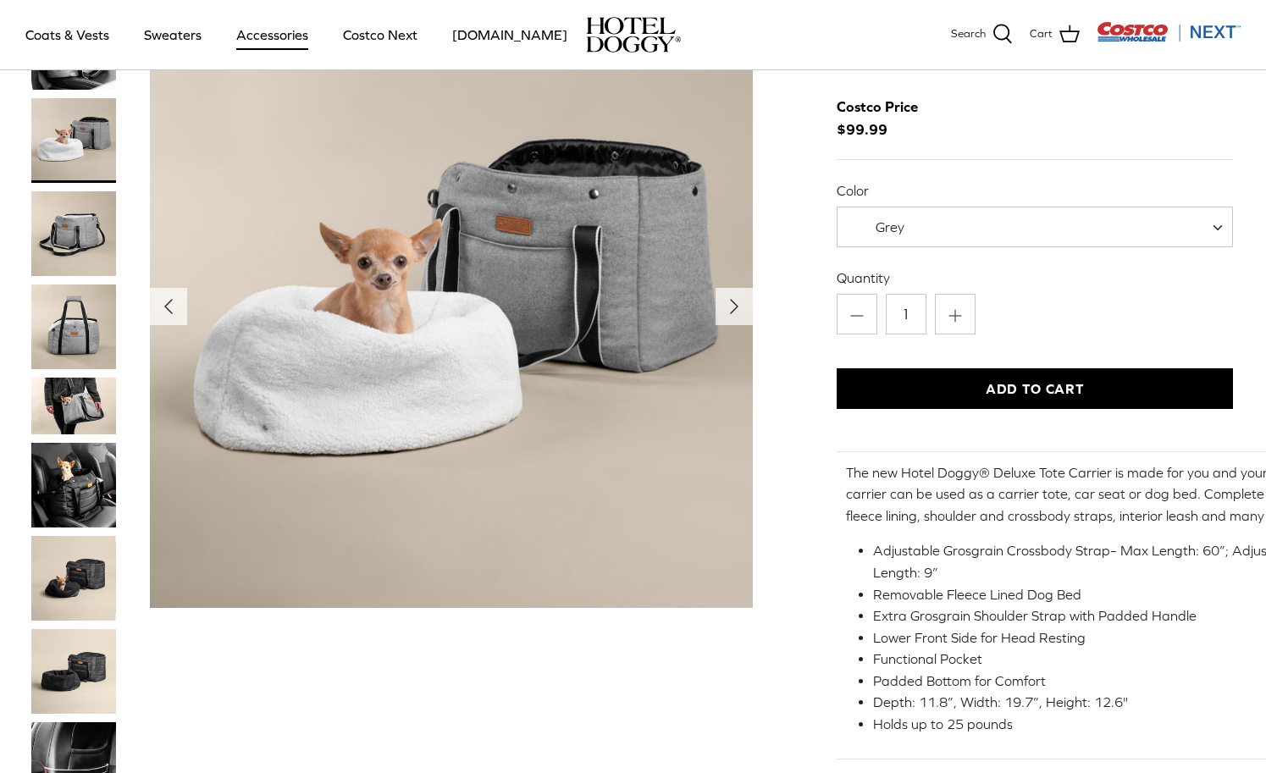
click at [69, 397] on img "Thumbnail Link" at bounding box center [73, 406] width 85 height 57
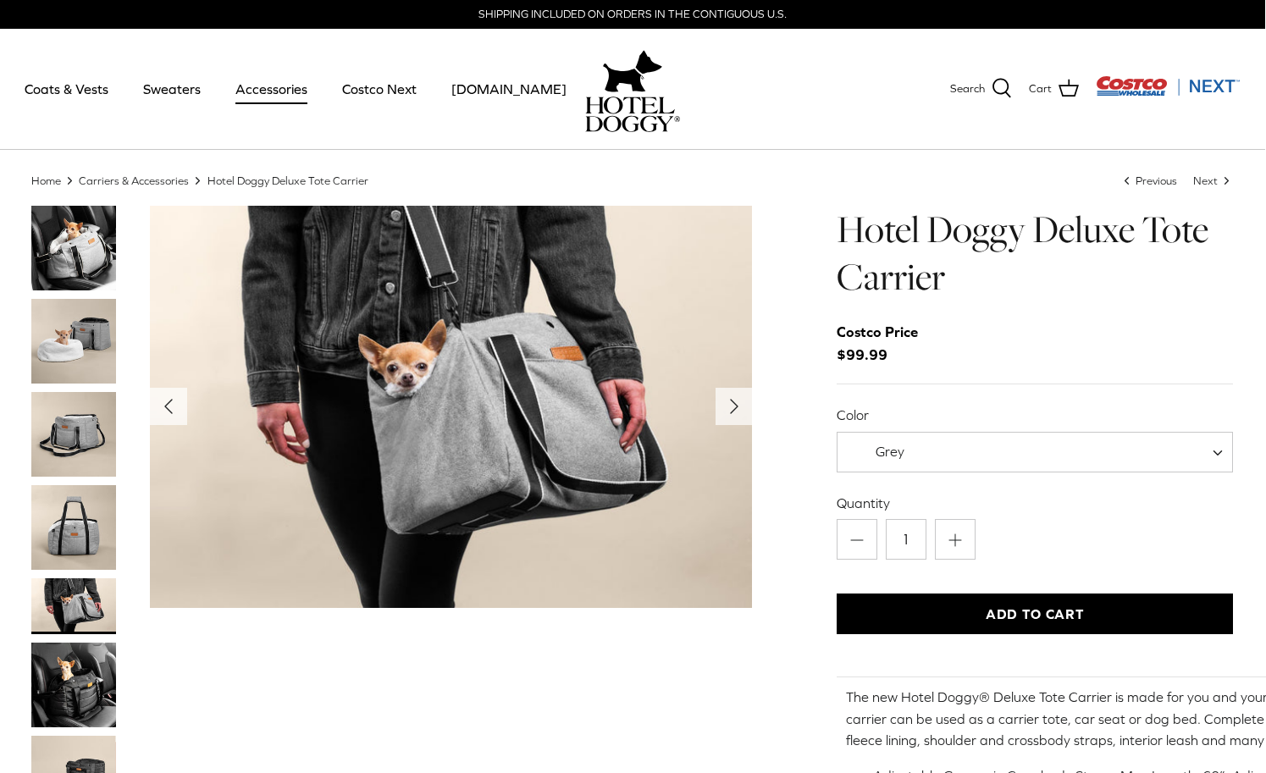
scroll to position [0, 0]
click at [85, 518] on img "Thumbnail Link" at bounding box center [74, 527] width 85 height 85
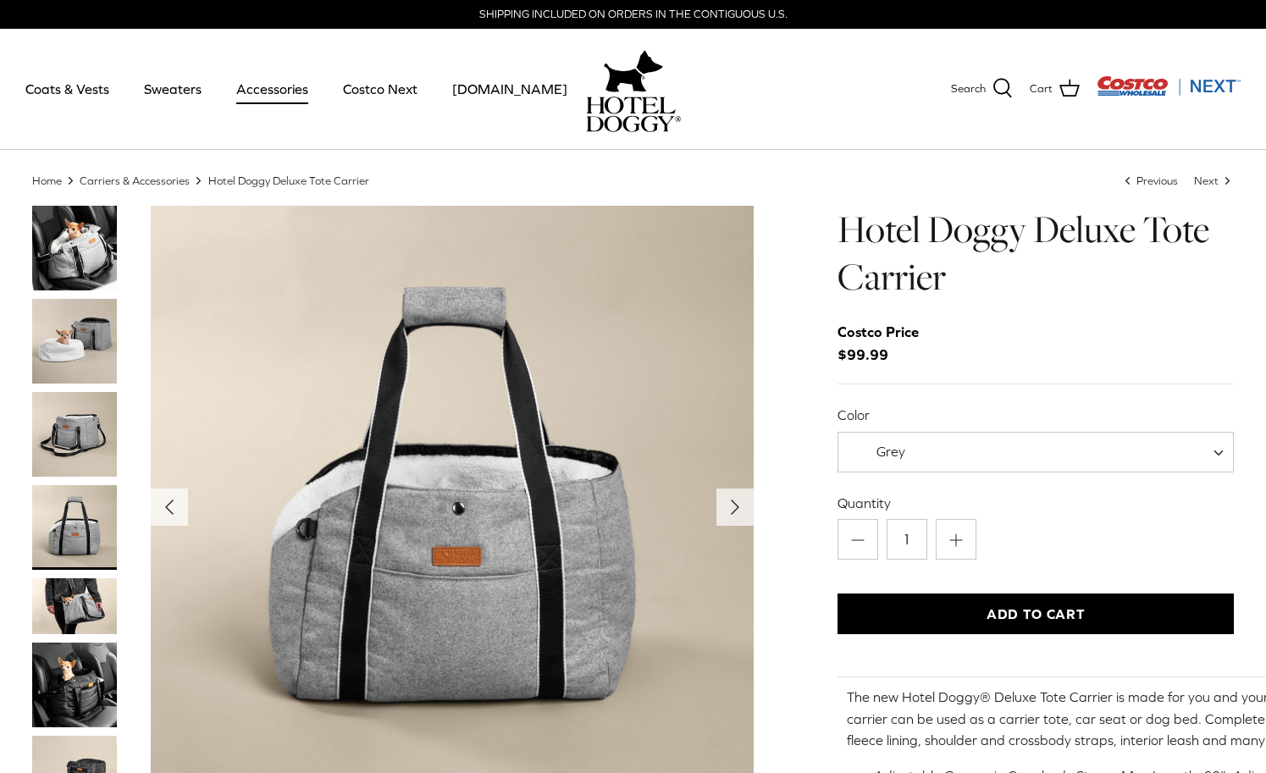
click at [80, 421] on img "Thumbnail Link" at bounding box center [74, 434] width 85 height 85
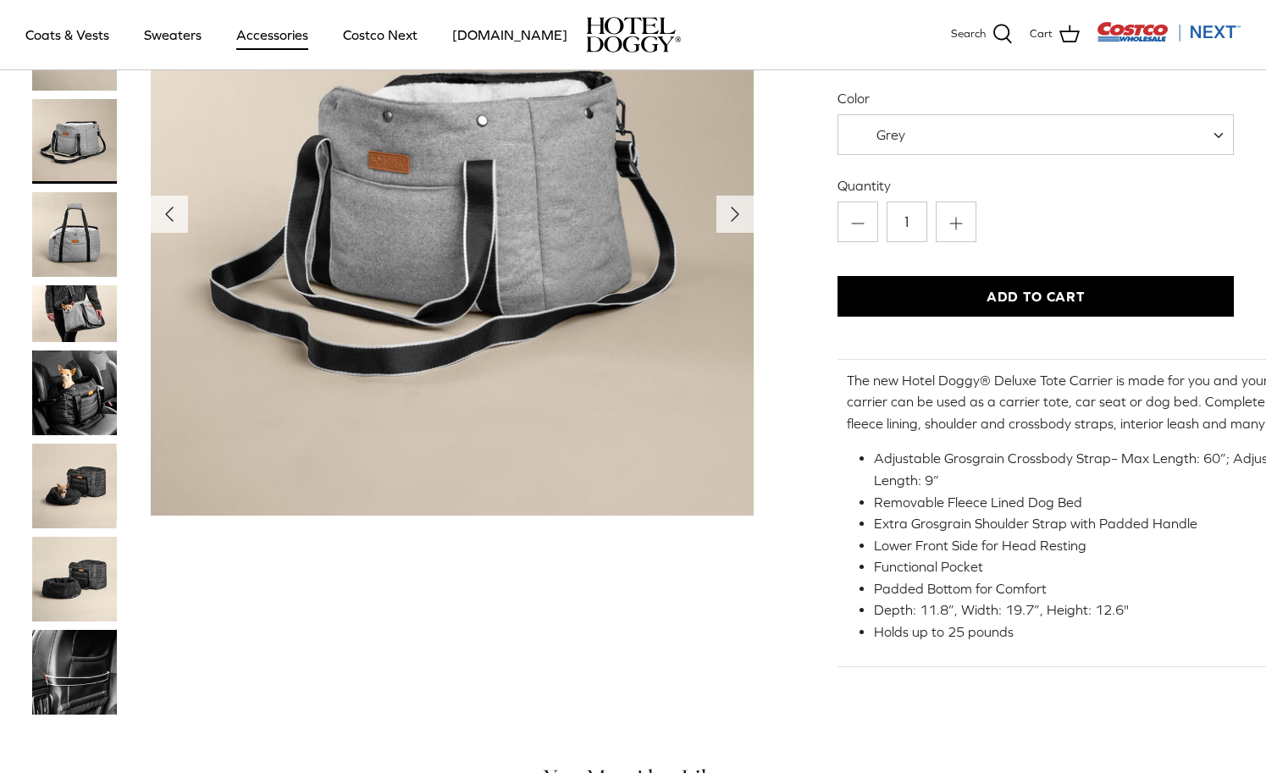
scroll to position [217, 0]
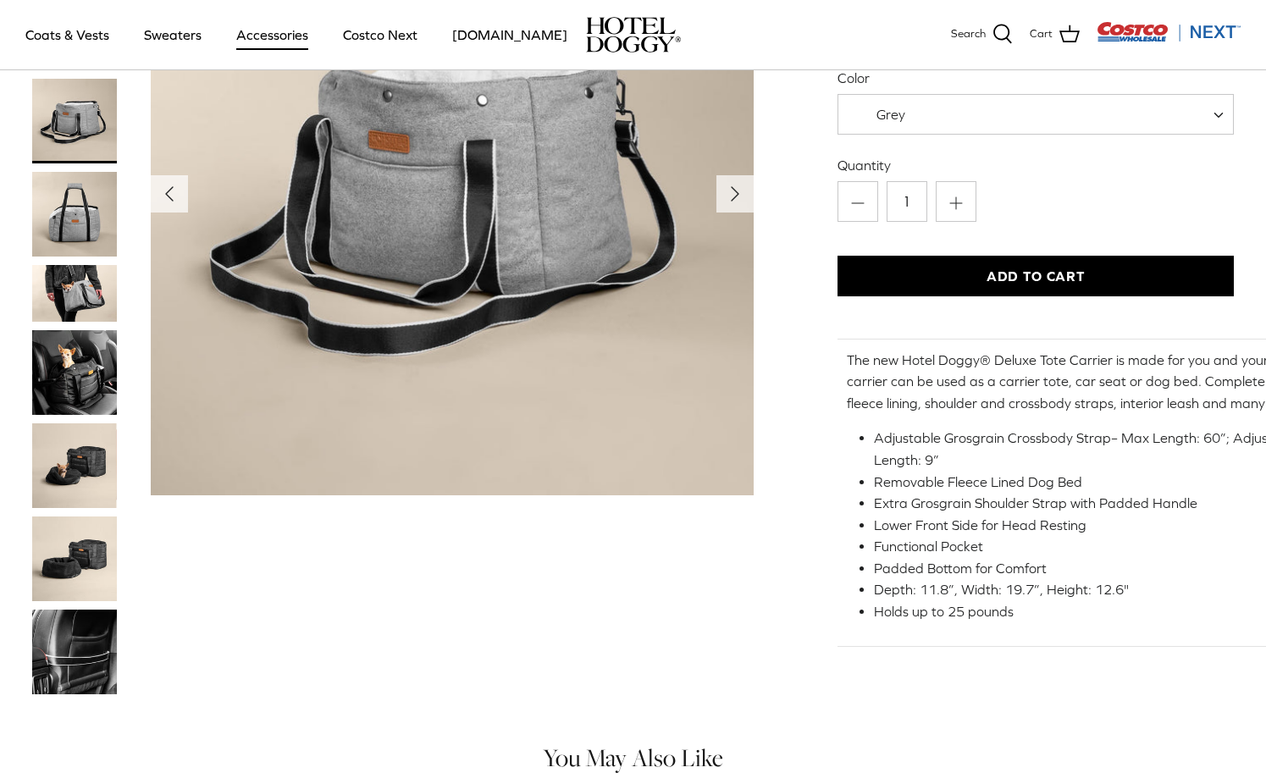
click at [88, 615] on img "Thumbnail Link" at bounding box center [74, 652] width 85 height 85
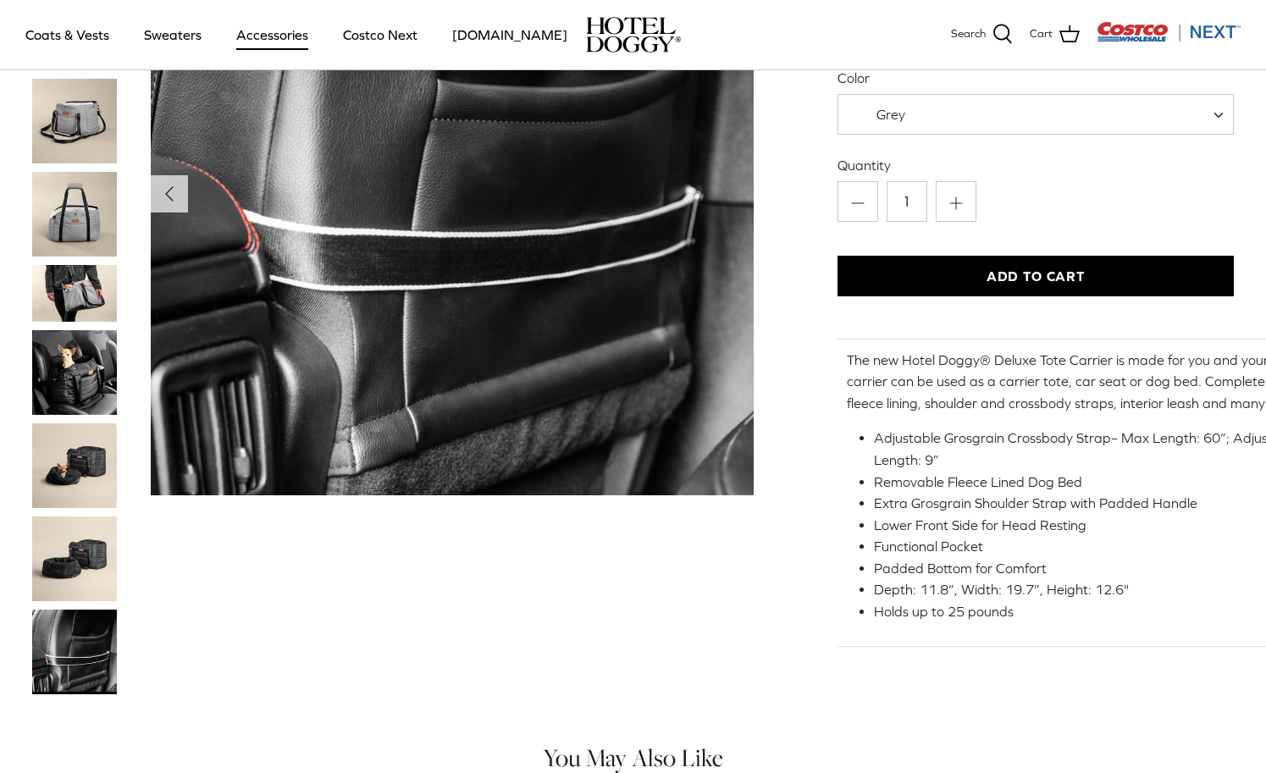
click at [86, 559] on img "Thumbnail Link" at bounding box center [74, 559] width 85 height 85
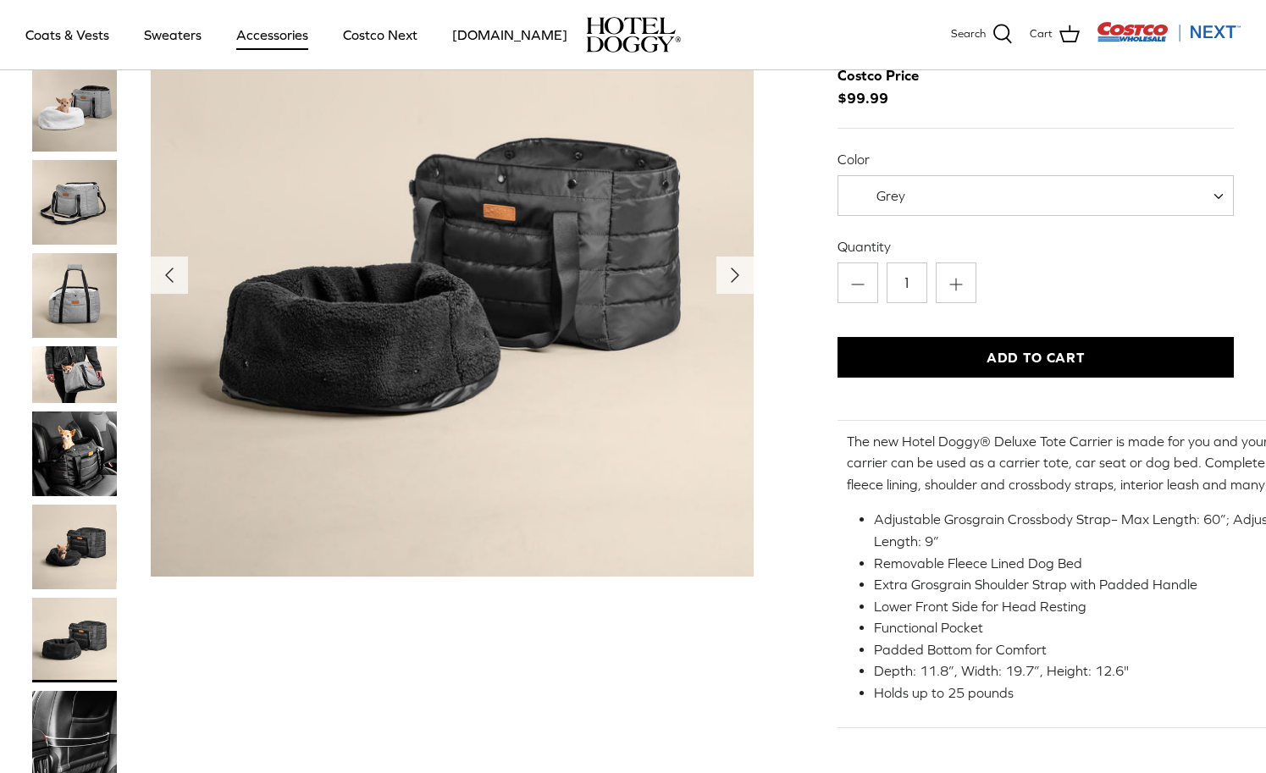
scroll to position [120, 0]
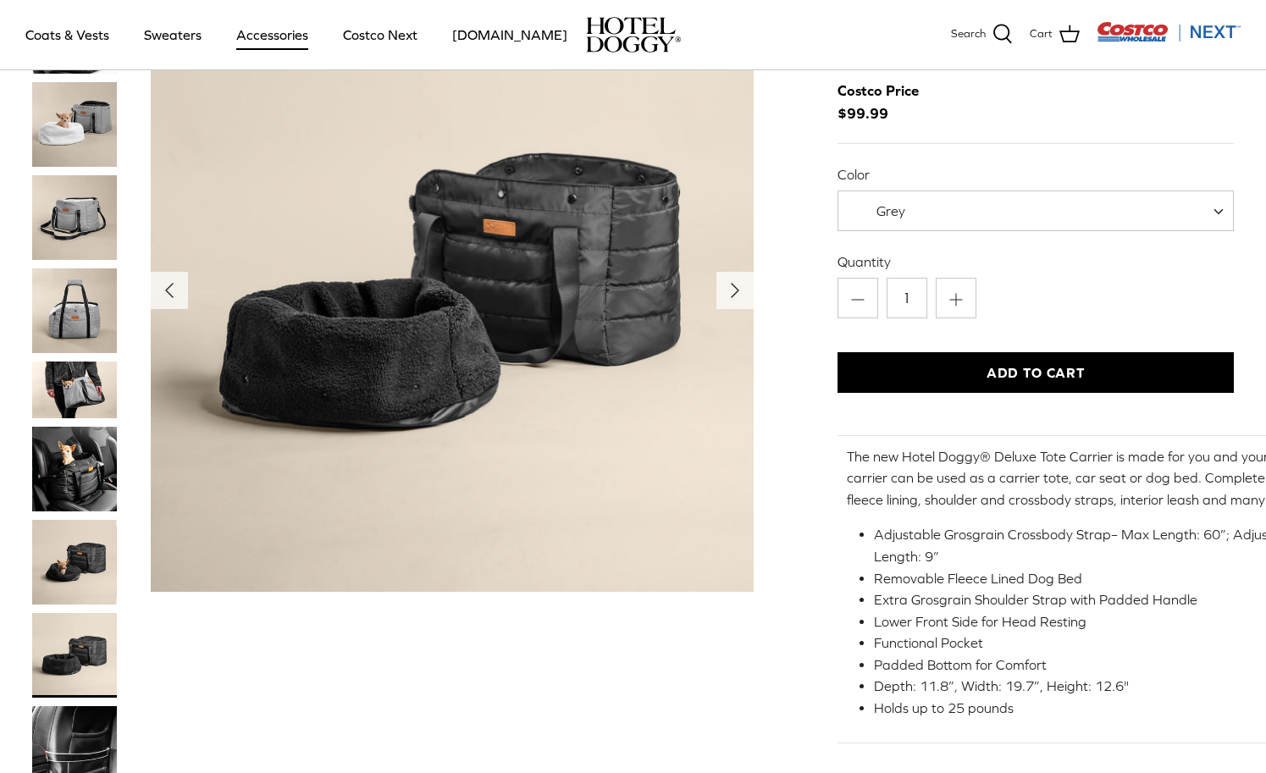
click at [91, 584] on img "Thumbnail Link" at bounding box center [74, 562] width 85 height 85
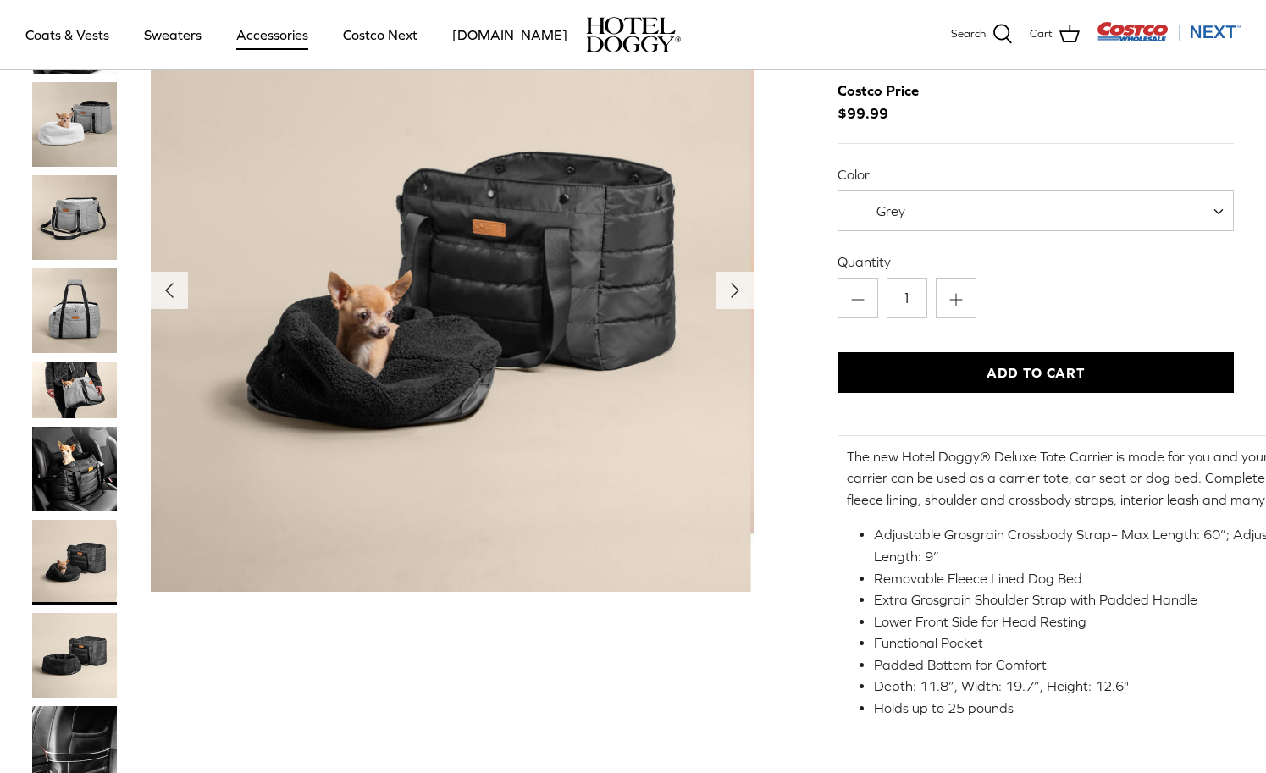
click at [94, 461] on img "Thumbnail Link" at bounding box center [74, 469] width 85 height 85
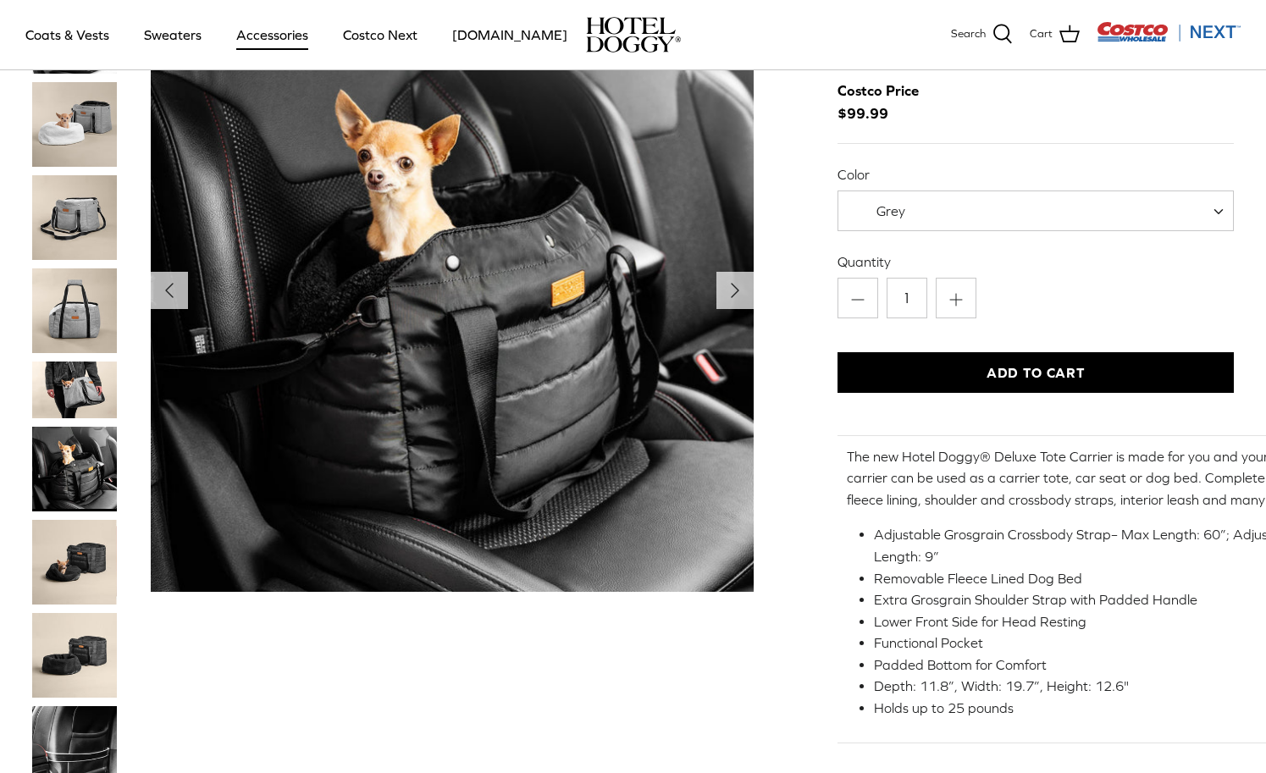
click at [83, 349] on div at bounding box center [91, 394] width 119 height 811
click at [83, 379] on img "Thumbnail Link" at bounding box center [74, 390] width 85 height 57
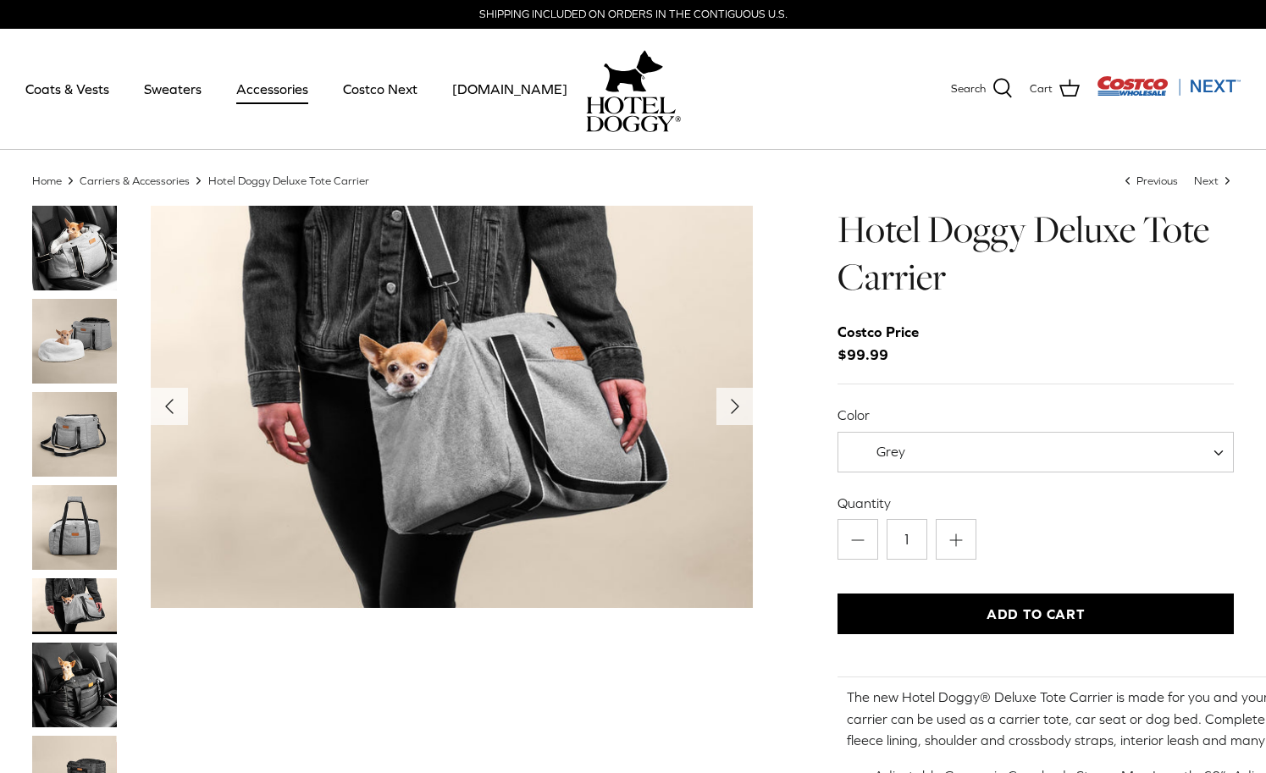
scroll to position [0, 0]
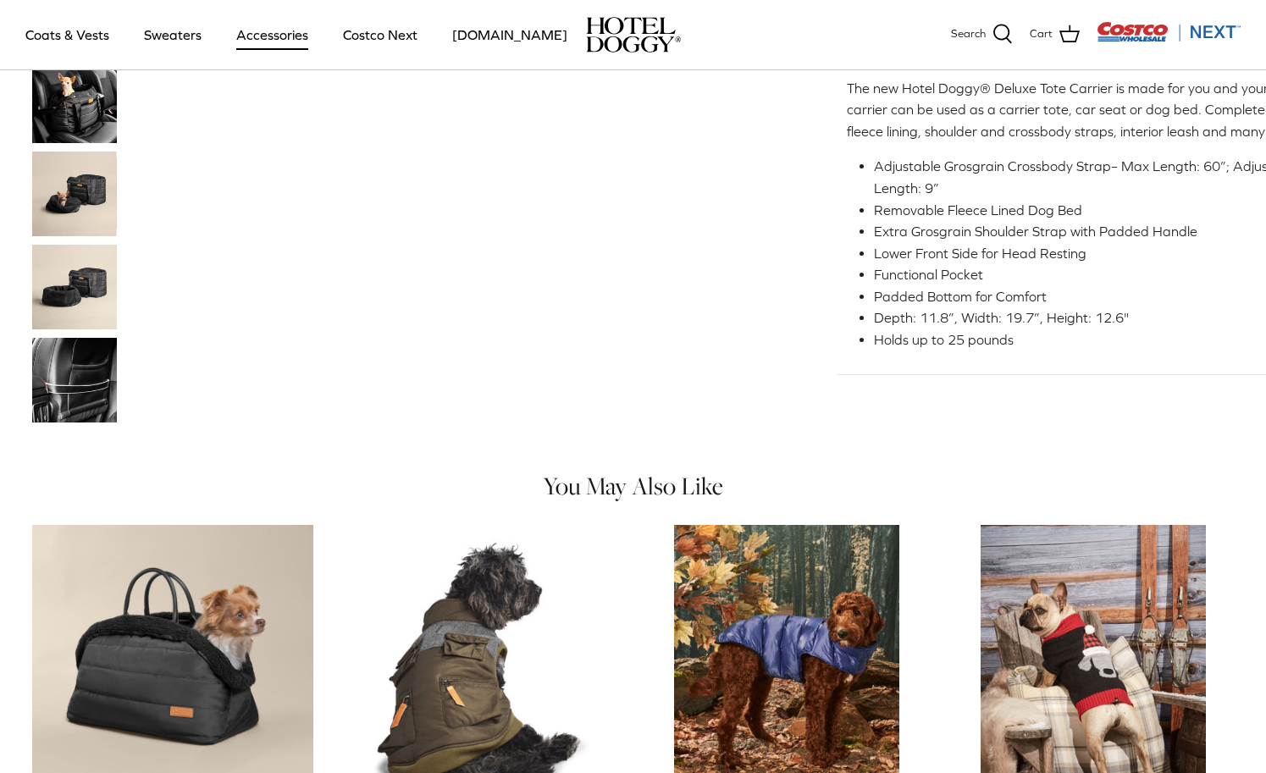
click at [85, 391] on img "Thumbnail Link" at bounding box center [74, 380] width 85 height 85
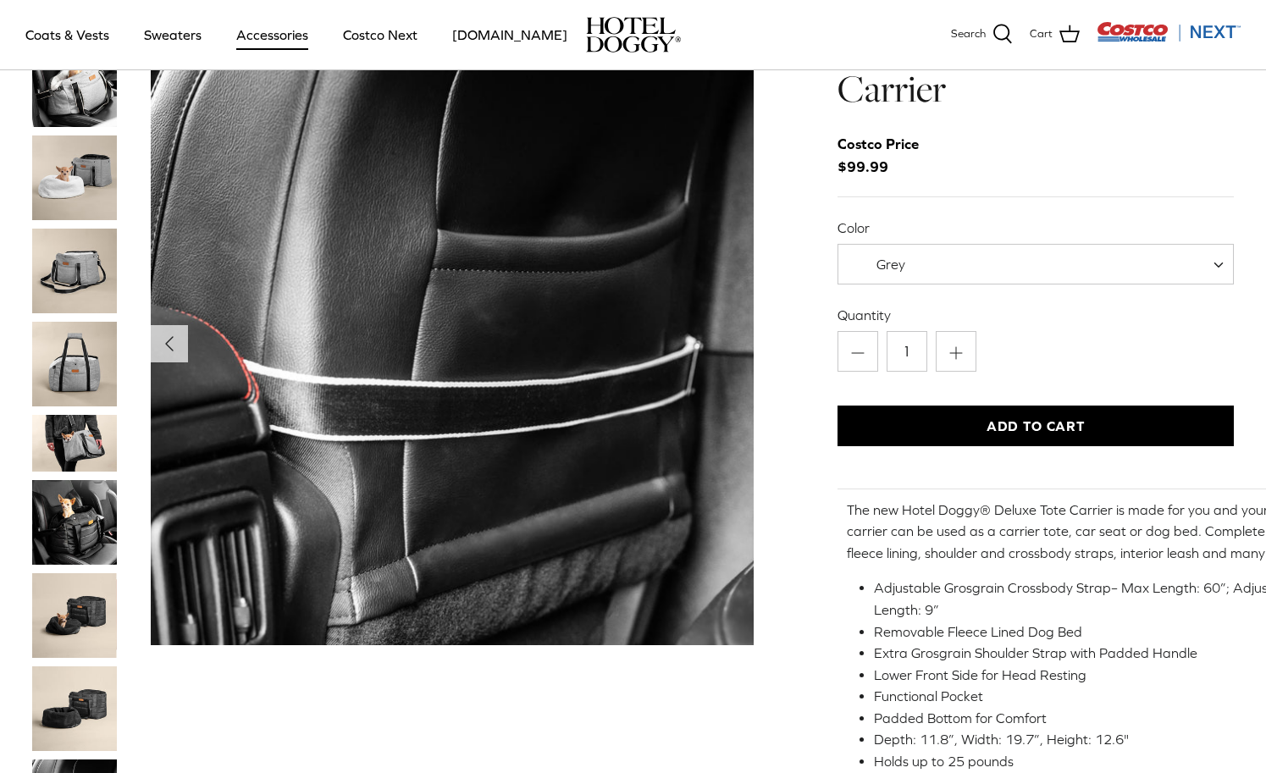
scroll to position [69, 0]
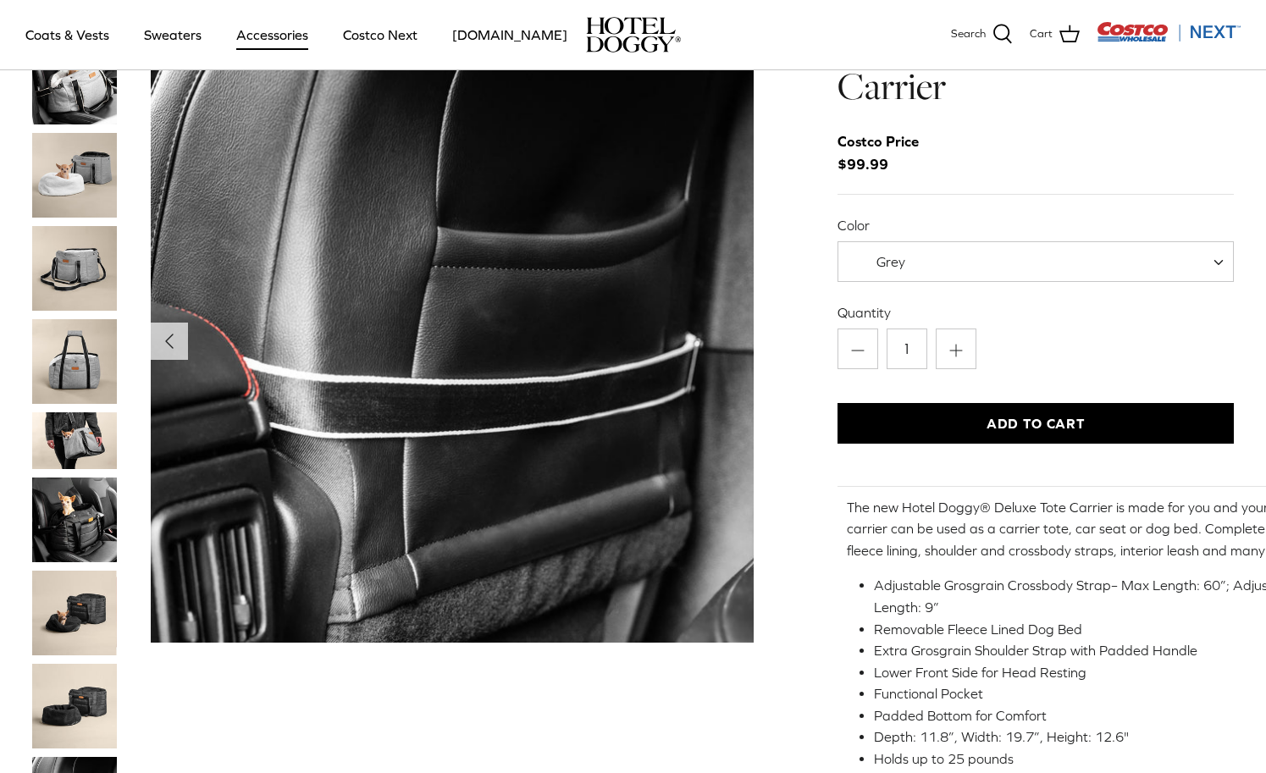
click at [97, 625] on img "Thumbnail Link" at bounding box center [74, 613] width 85 height 85
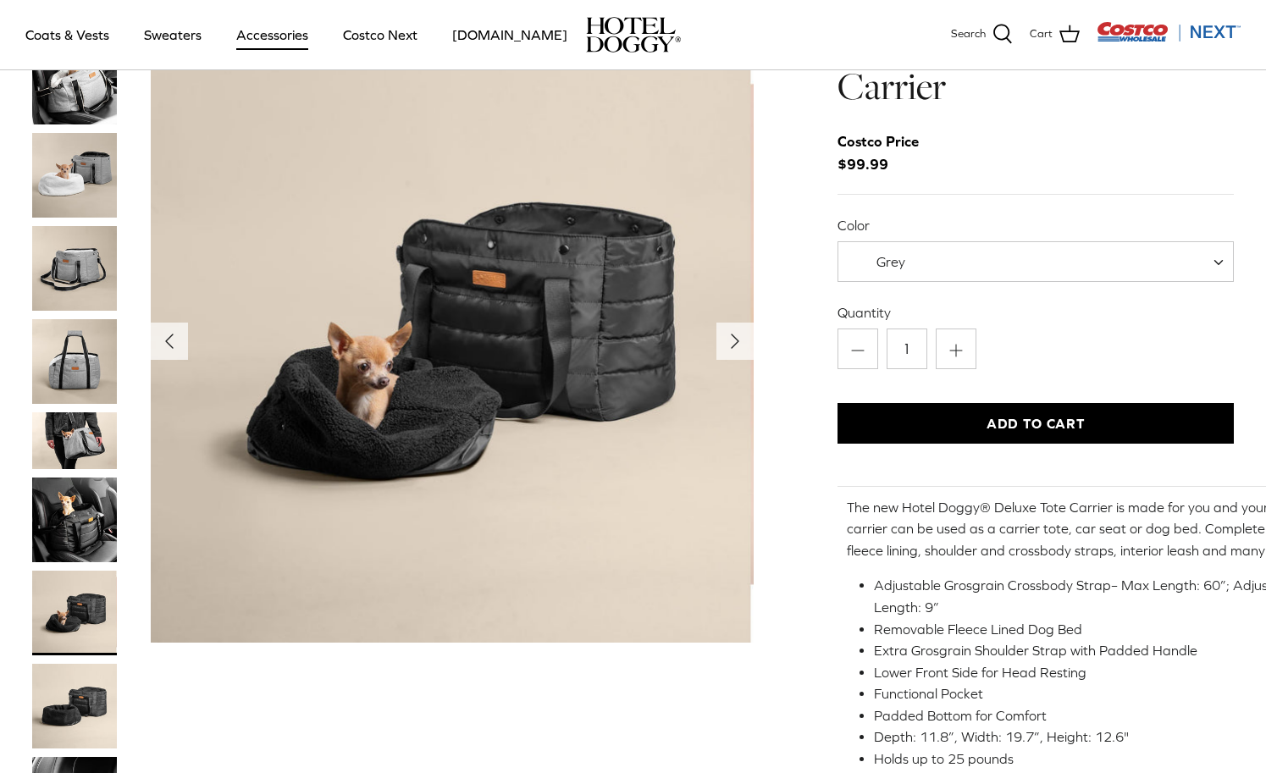
click at [83, 478] on img "Thumbnail Link" at bounding box center [74, 520] width 85 height 85
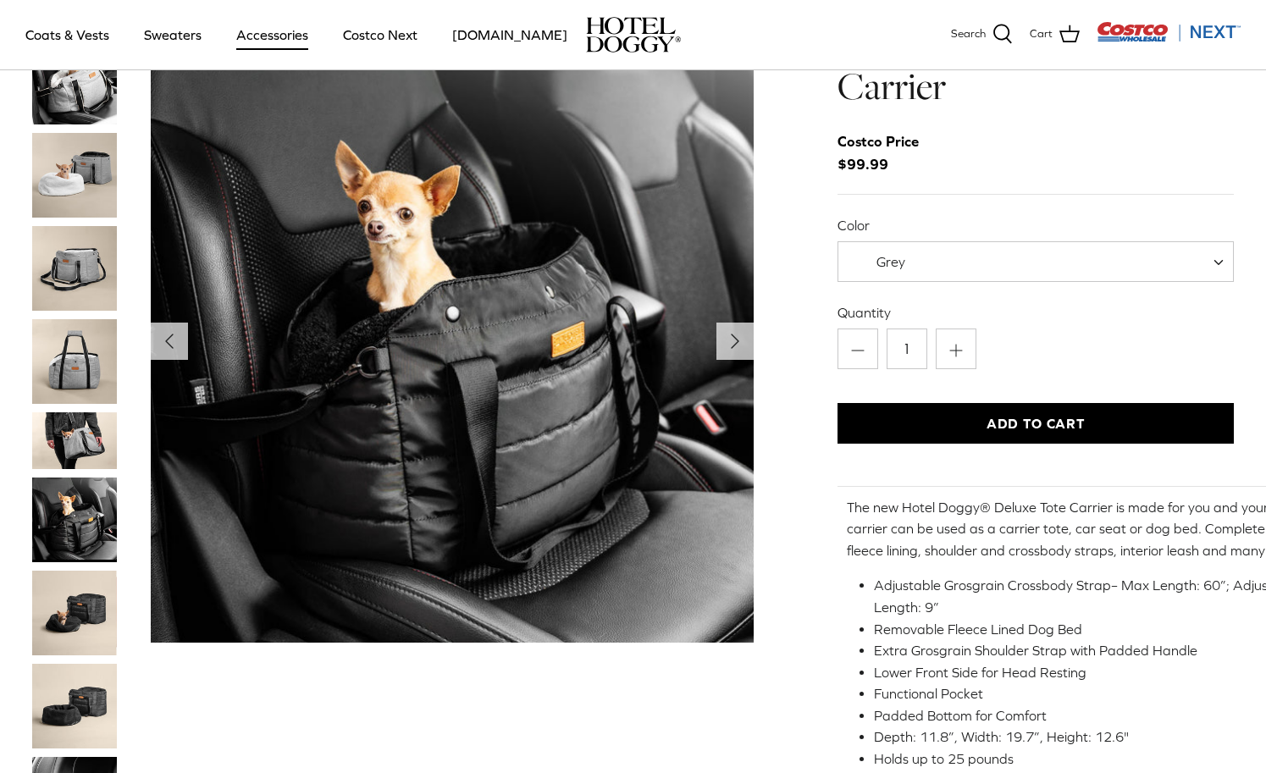
click at [90, 433] on img "Thumbnail Link" at bounding box center [74, 441] width 85 height 57
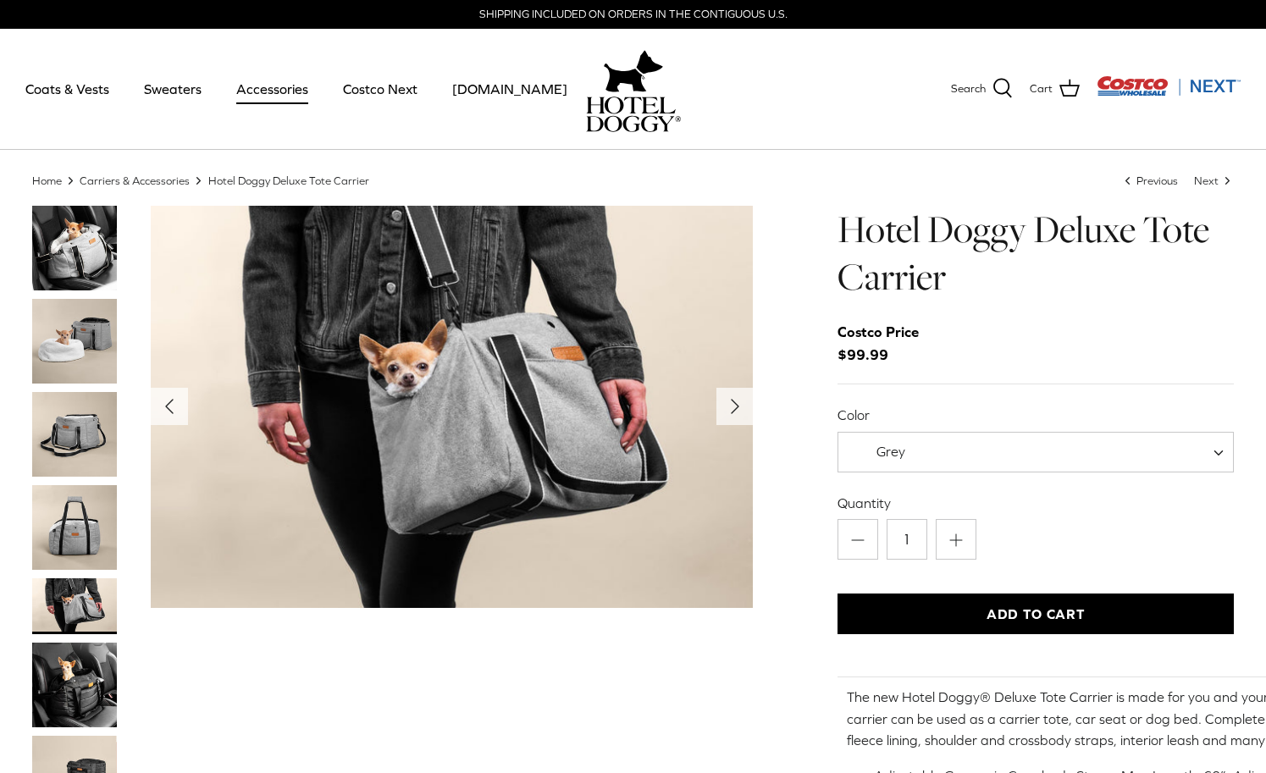
scroll to position [0, 0]
click at [83, 251] on img "Thumbnail Link" at bounding box center [74, 248] width 85 height 85
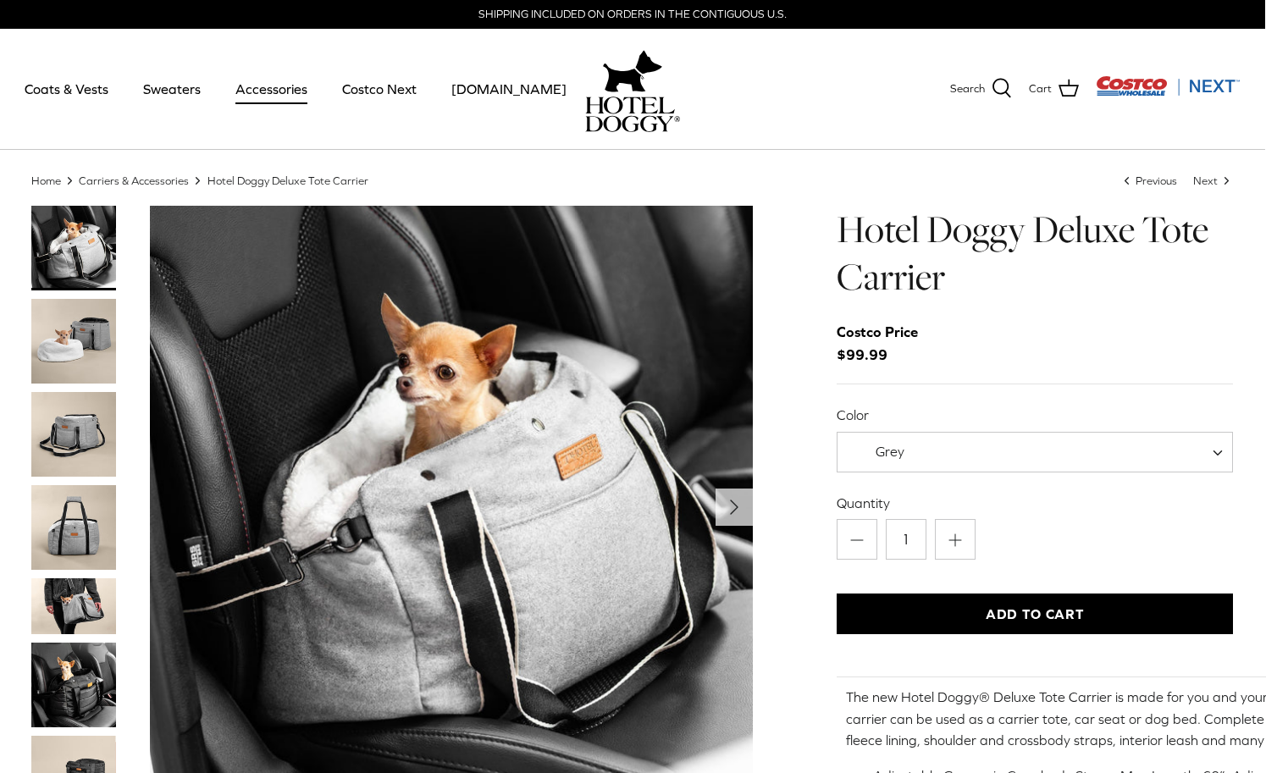
scroll to position [0, 1]
